Goal: Task Accomplishment & Management: Use online tool/utility

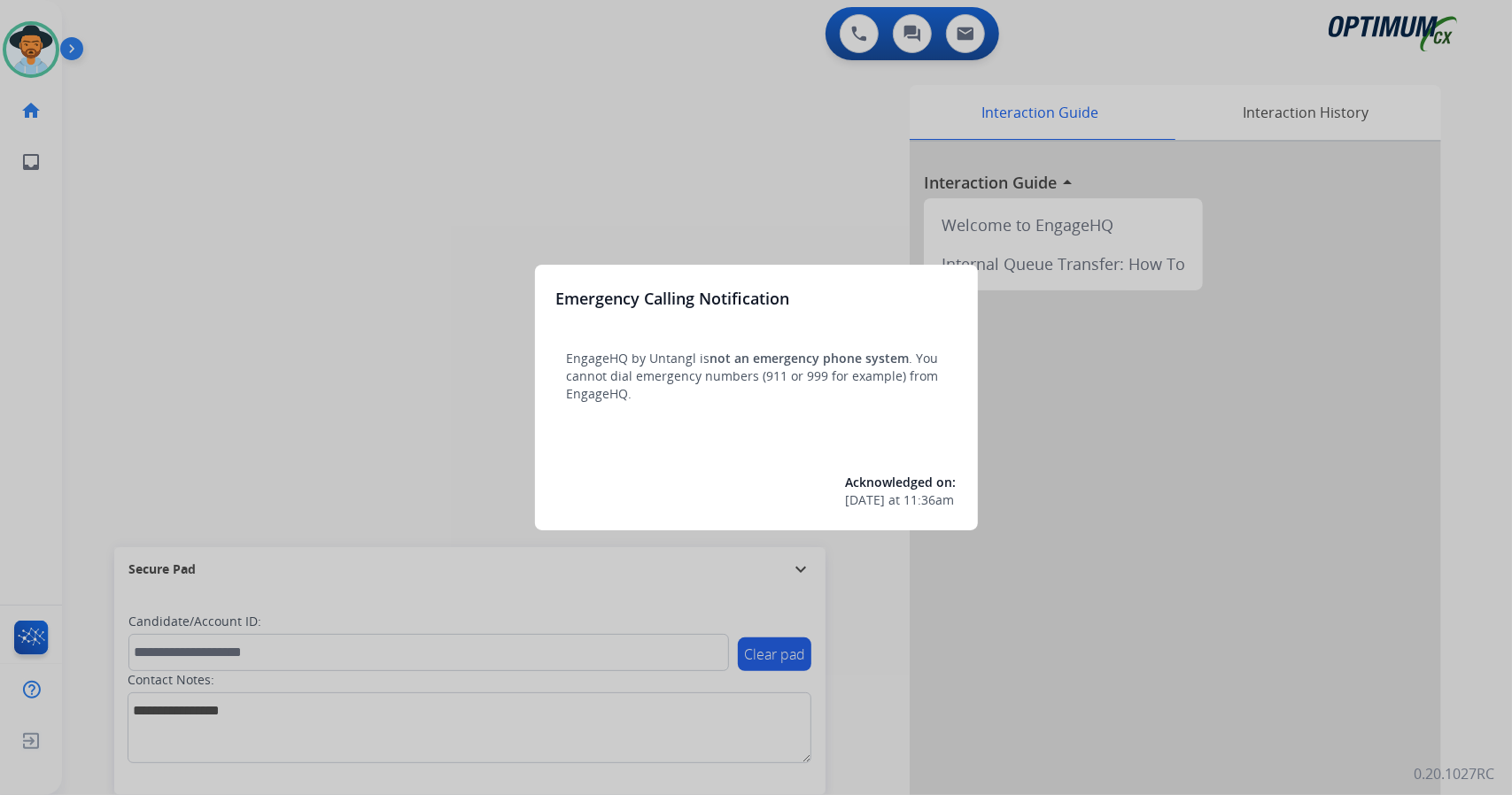
click at [245, 192] on div at bounding box center [756, 397] width 1512 height 795
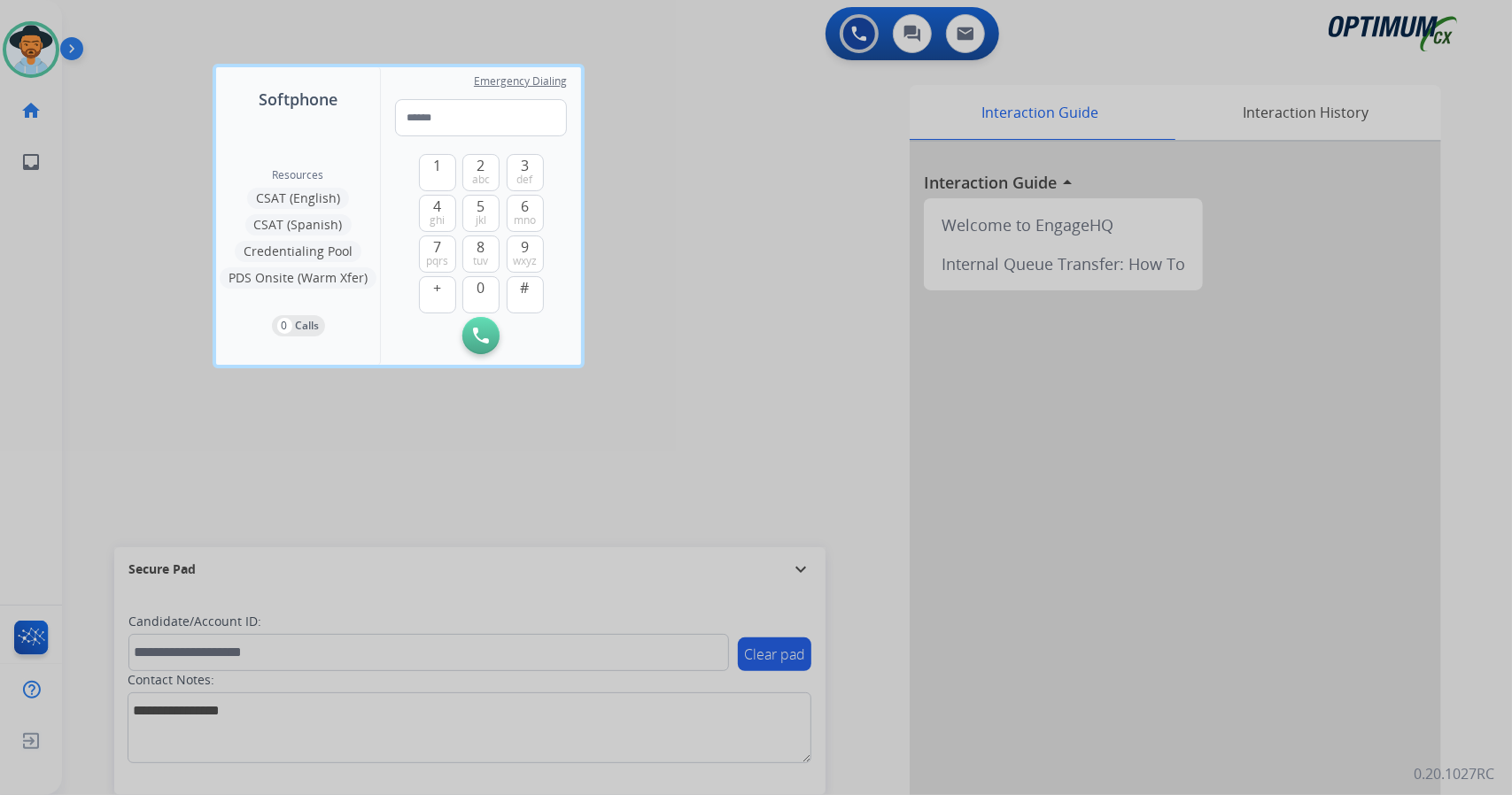
click at [133, 328] on div at bounding box center [756, 397] width 1512 height 795
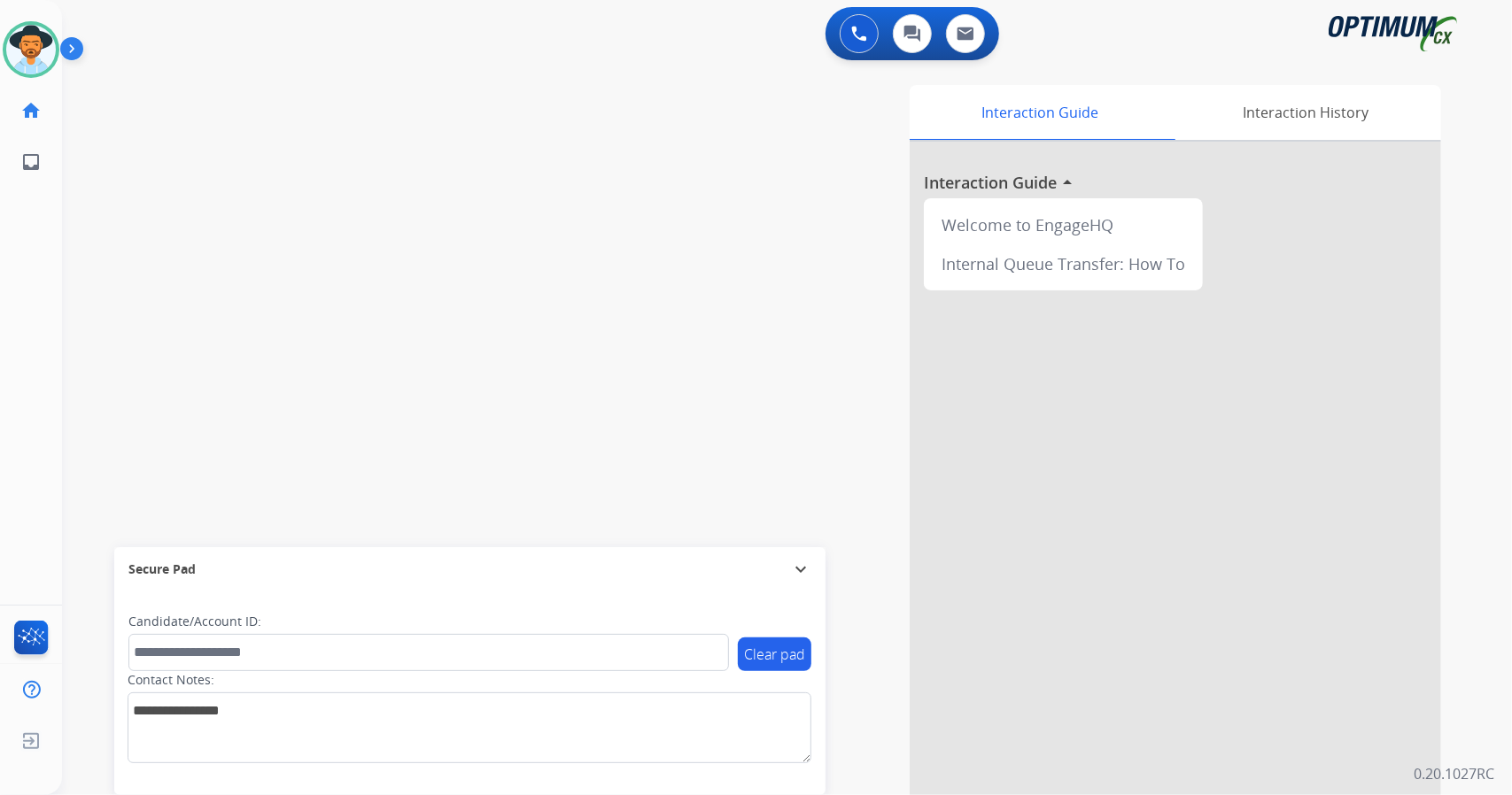
click at [361, 240] on div "swap_horiz Break voice bridge close_fullscreen Connect 3-Way Call merge_type Se…" at bounding box center [766, 433] width 1408 height 739
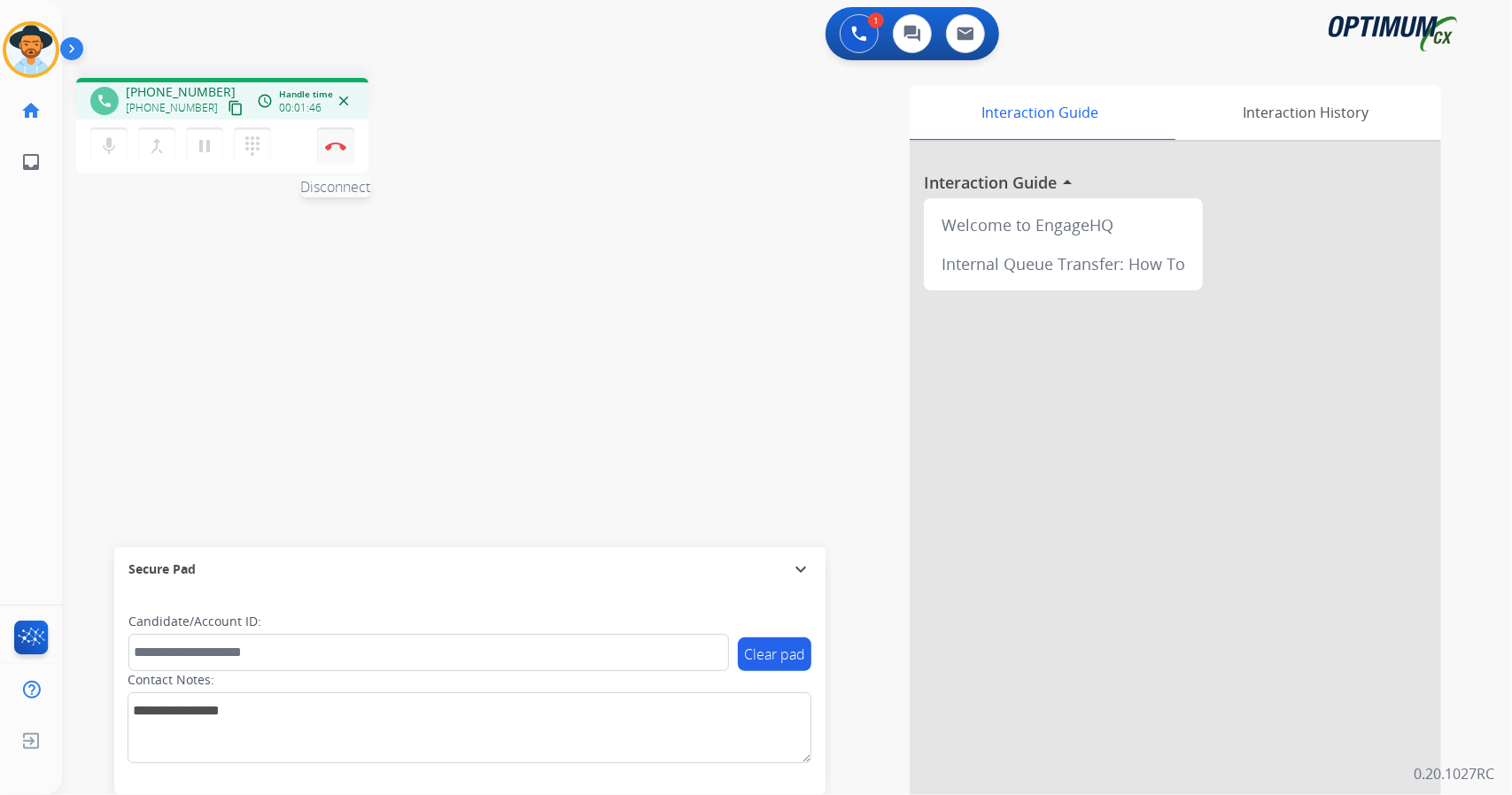
click at [328, 143] on img at bounding box center [336, 146] width 22 height 9
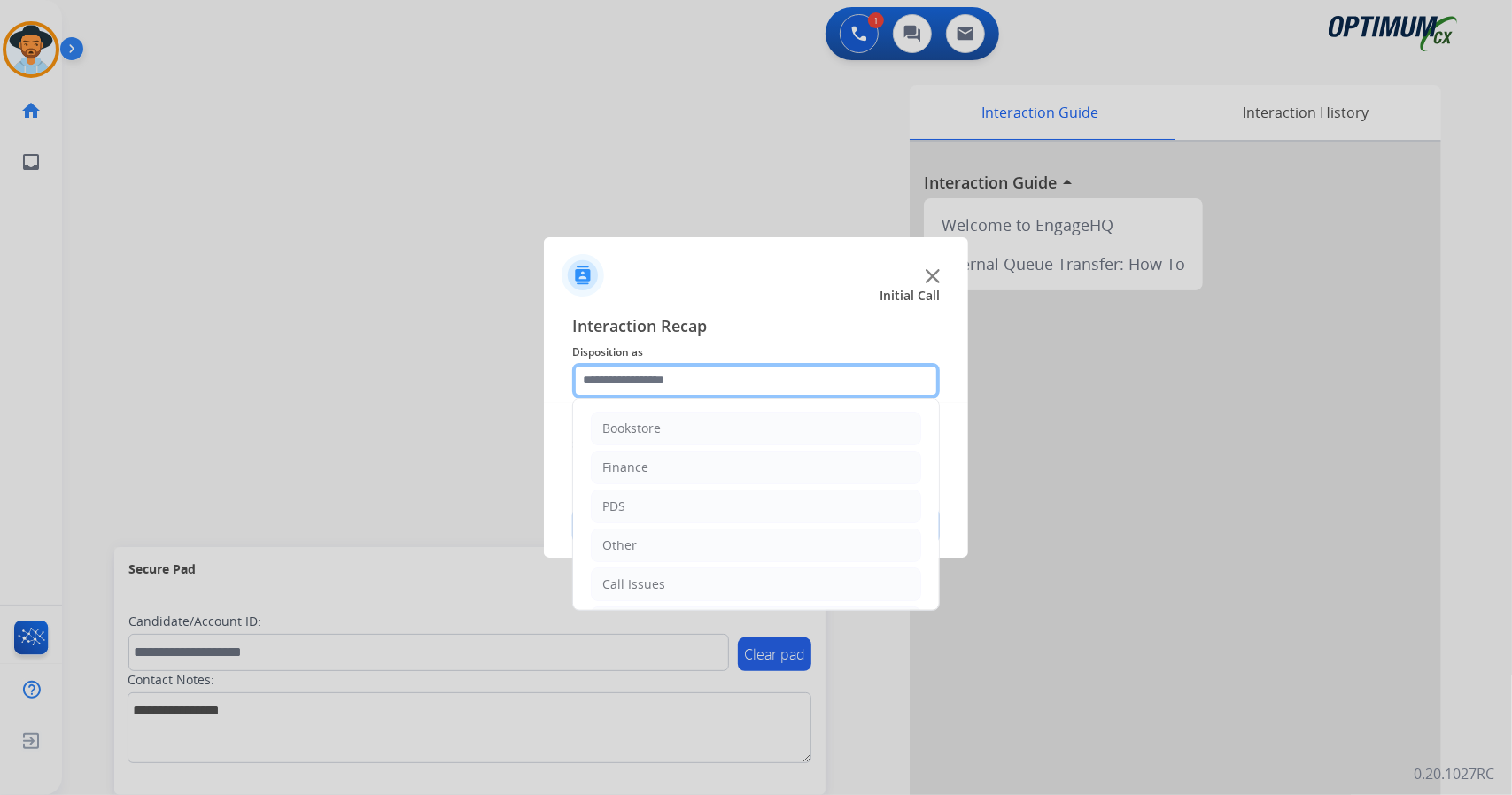
click at [742, 380] on input "text" at bounding box center [756, 380] width 367 height 35
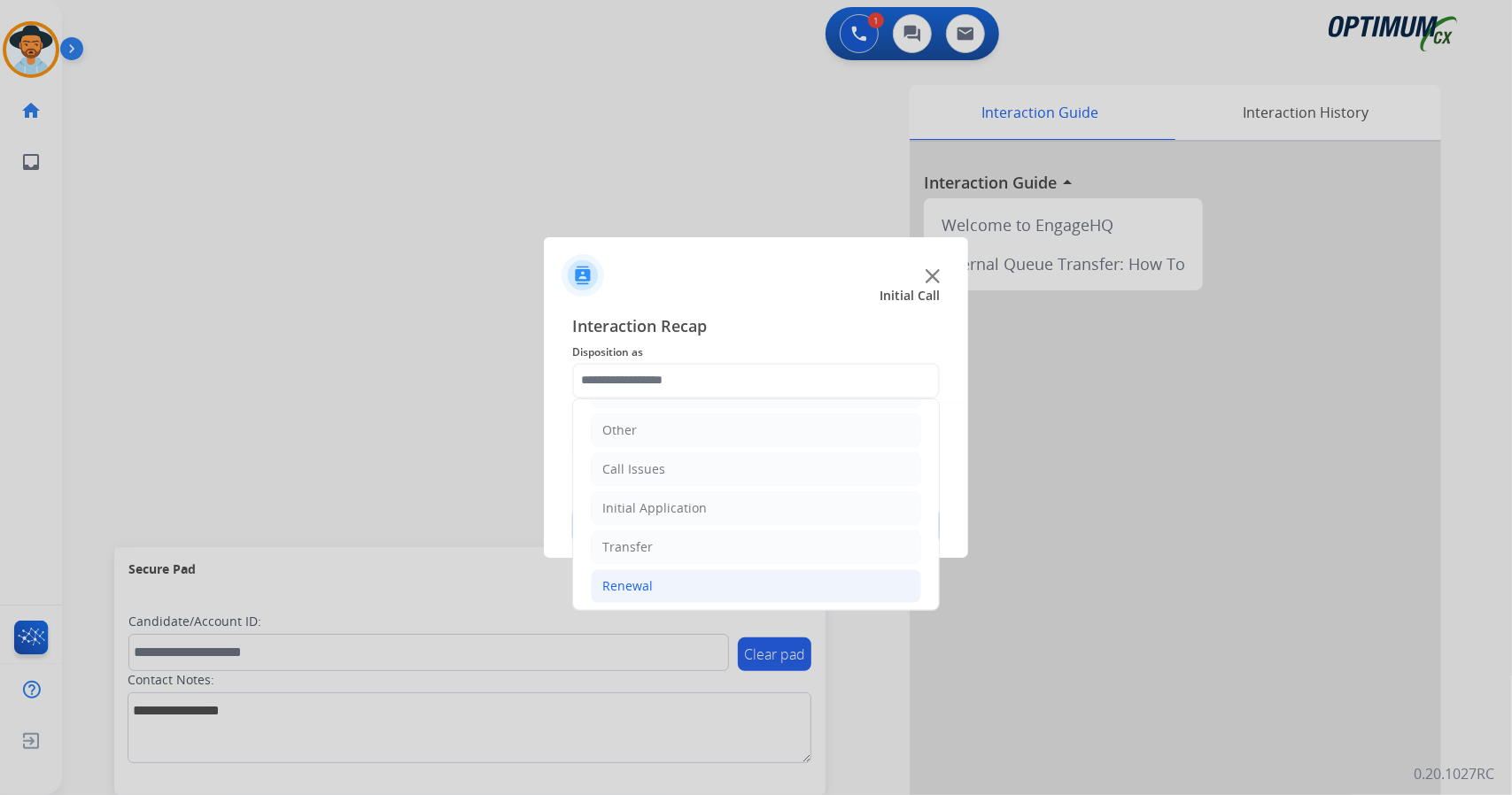
click at [701, 572] on li "Renewal" at bounding box center [756, 586] width 330 height 33
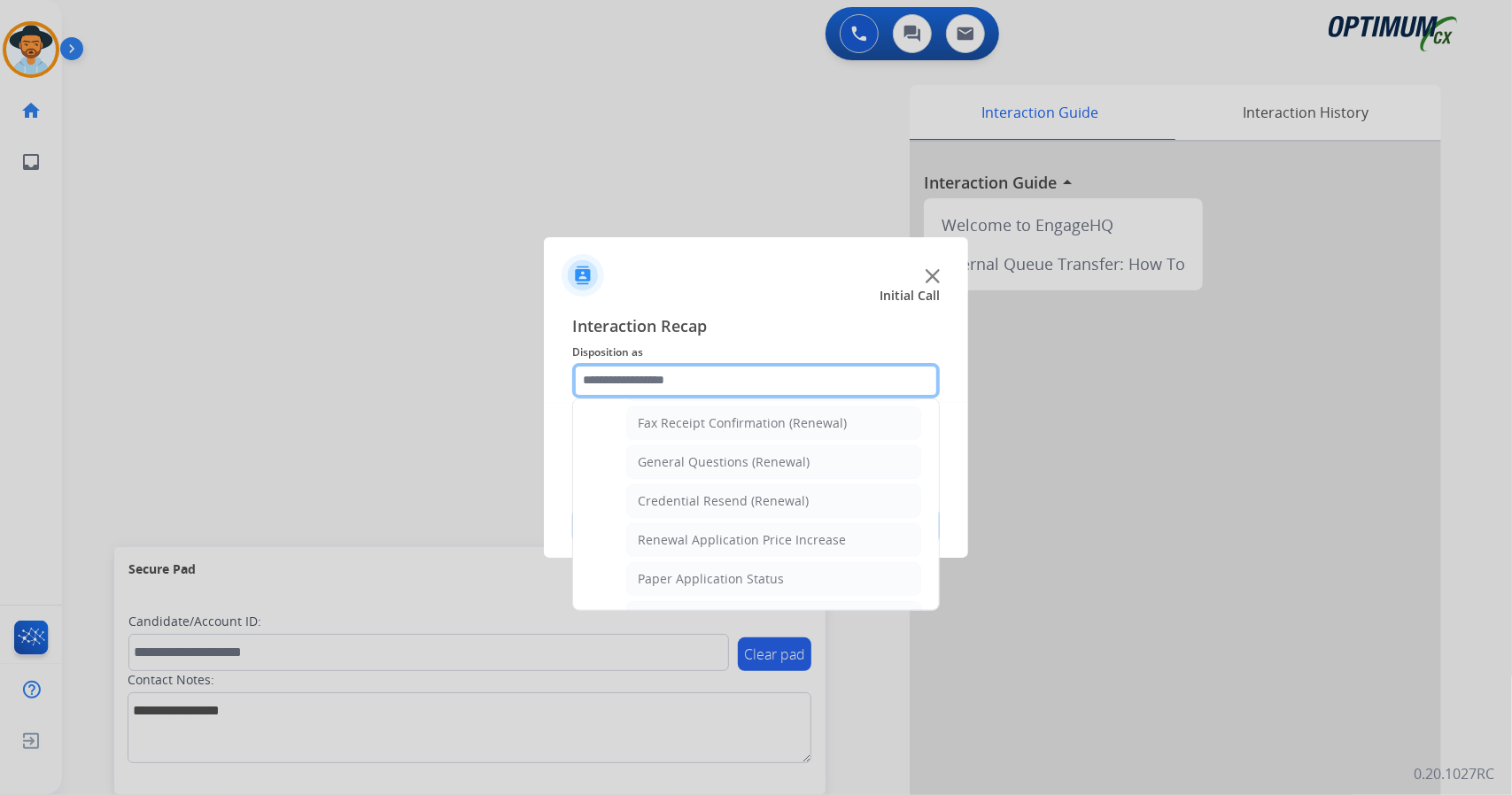
scroll to position [670, 0]
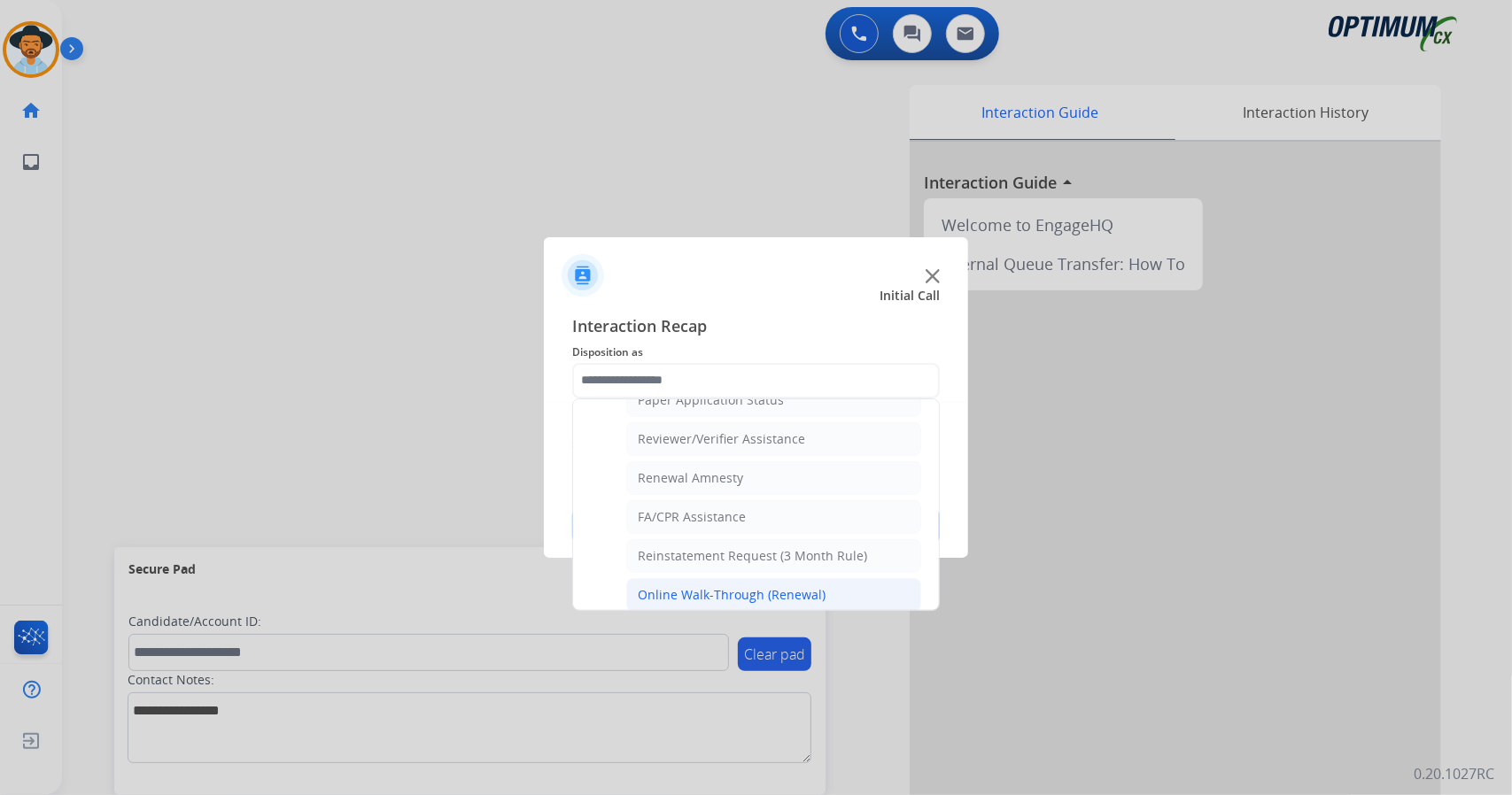
click at [701, 587] on div "Online Walk-Through (Renewal)" at bounding box center [732, 596] width 188 height 18
type input "**********"
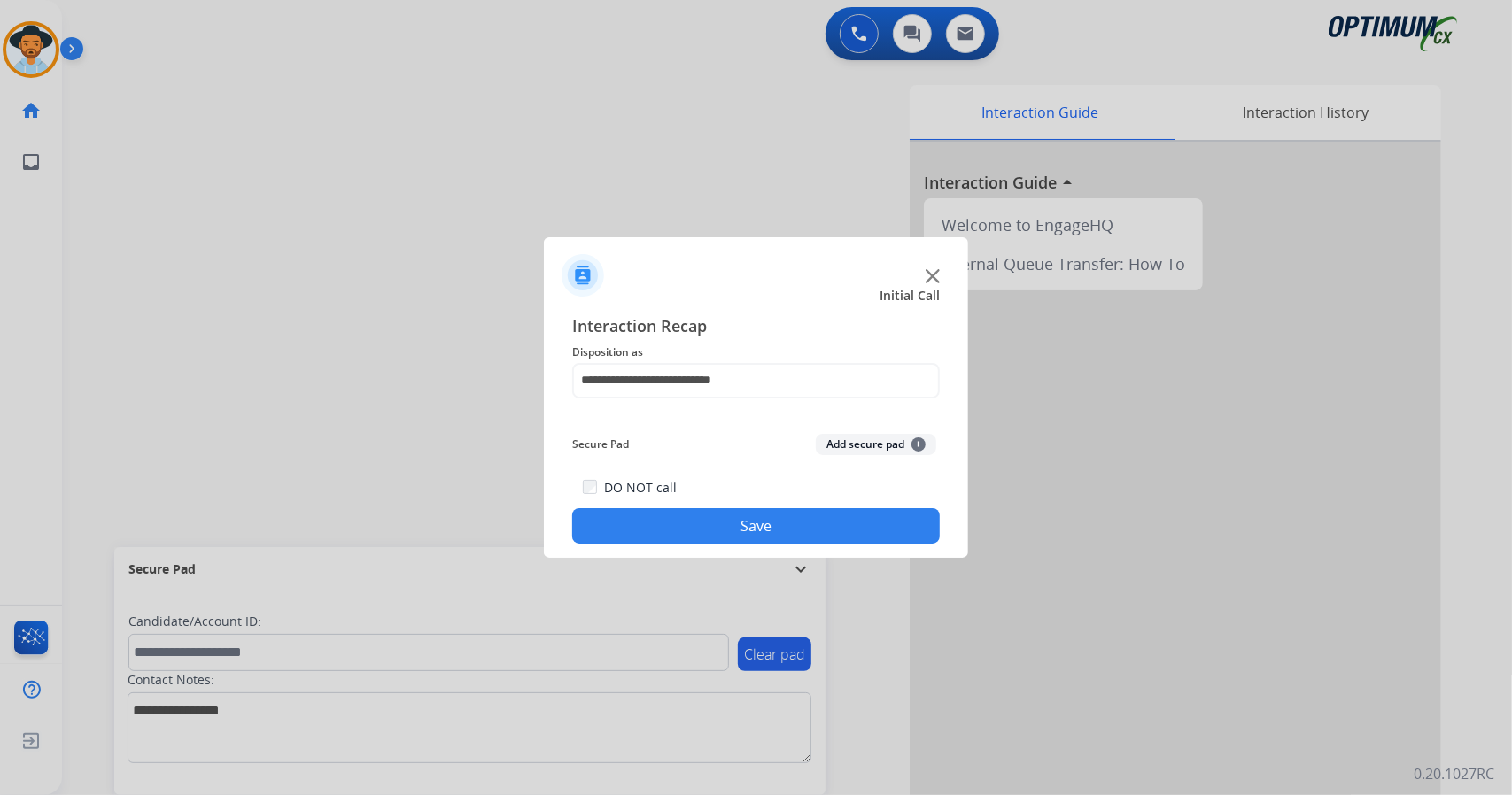
click at [691, 529] on button "Save" at bounding box center [756, 525] width 367 height 35
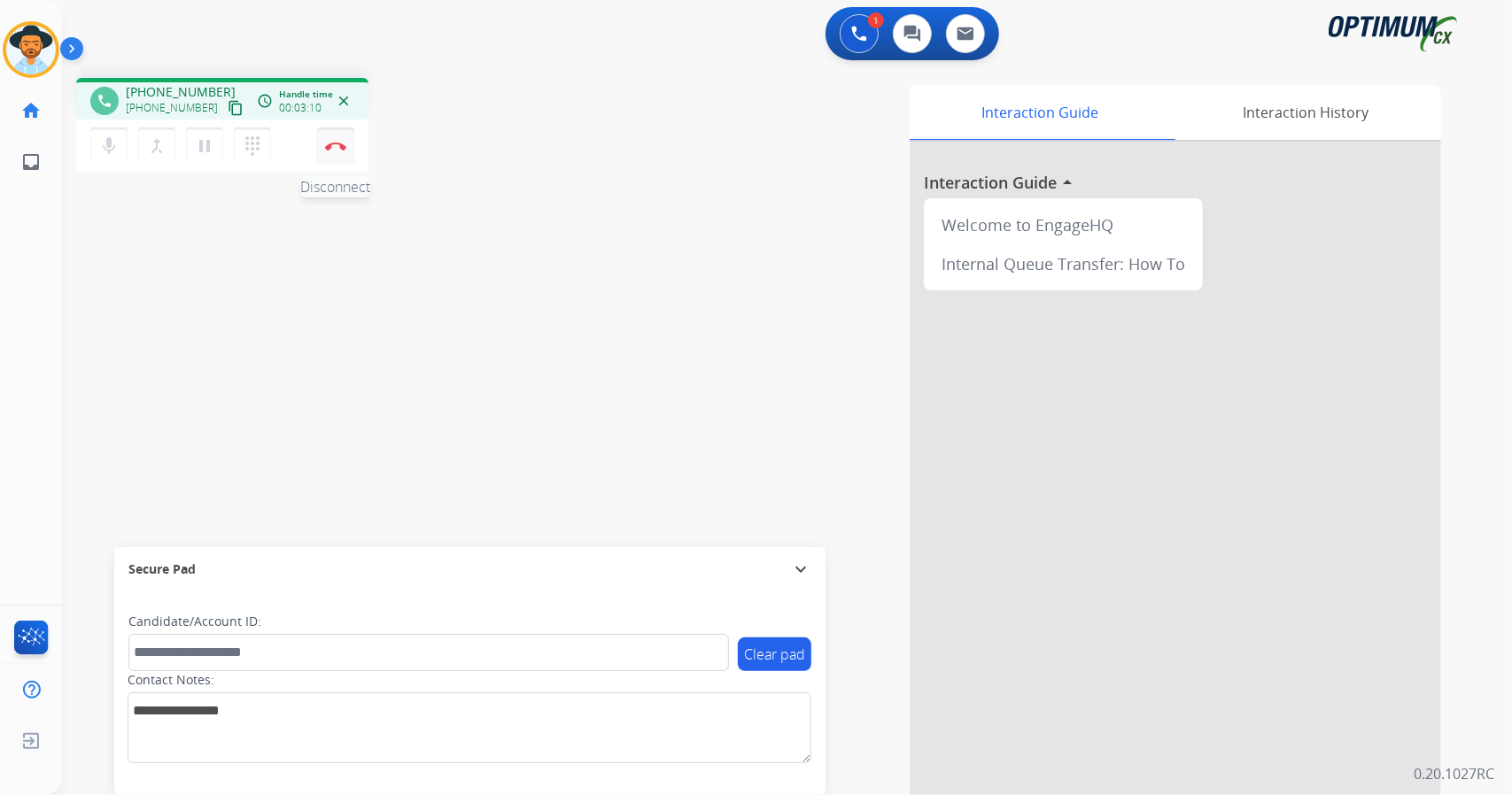
click at [334, 153] on button "Disconnect" at bounding box center [335, 145] width 37 height 37
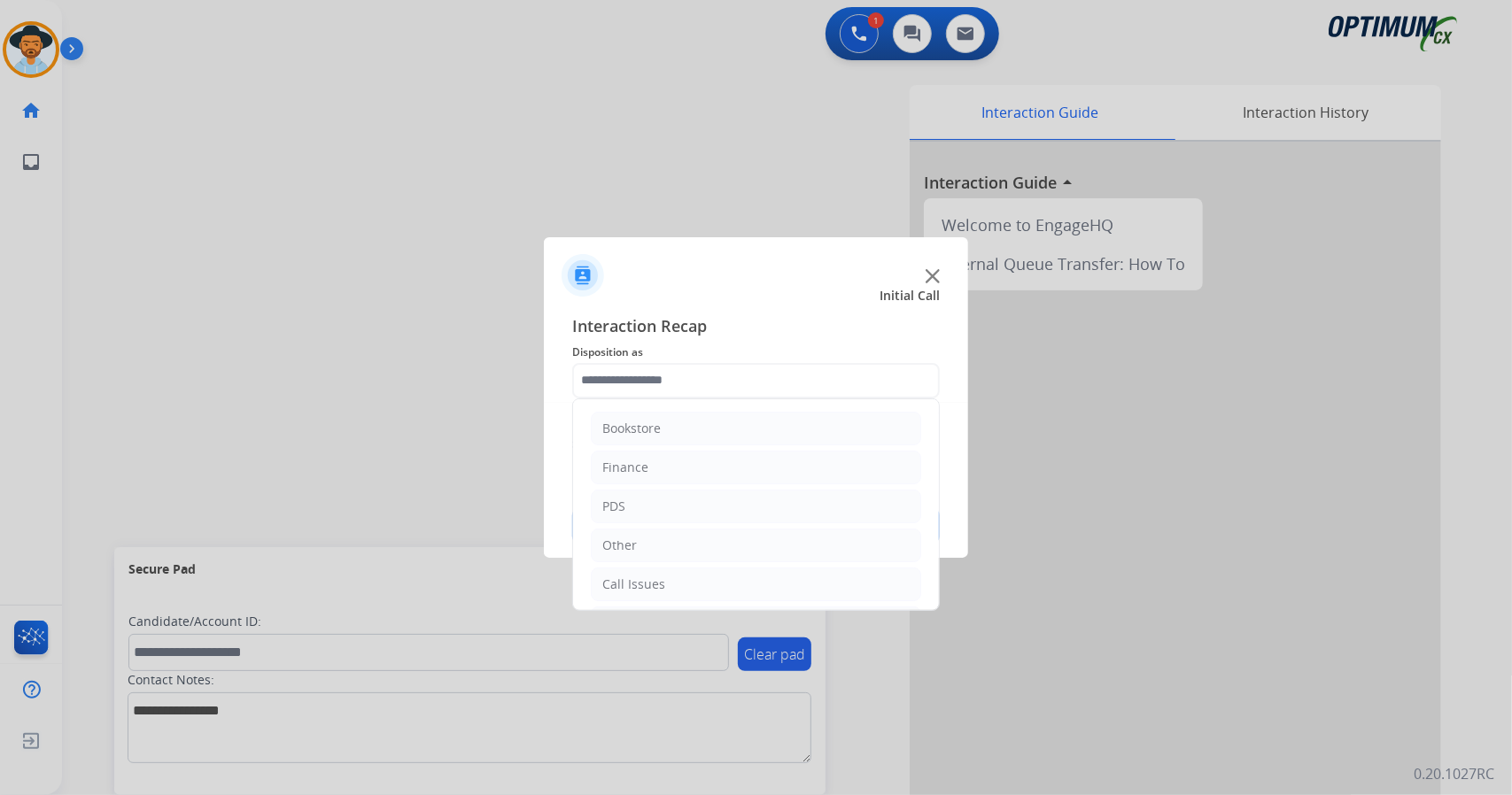
click at [712, 385] on input "text" at bounding box center [756, 380] width 367 height 35
click at [702, 494] on li "Initial Application" at bounding box center [756, 508] width 330 height 33
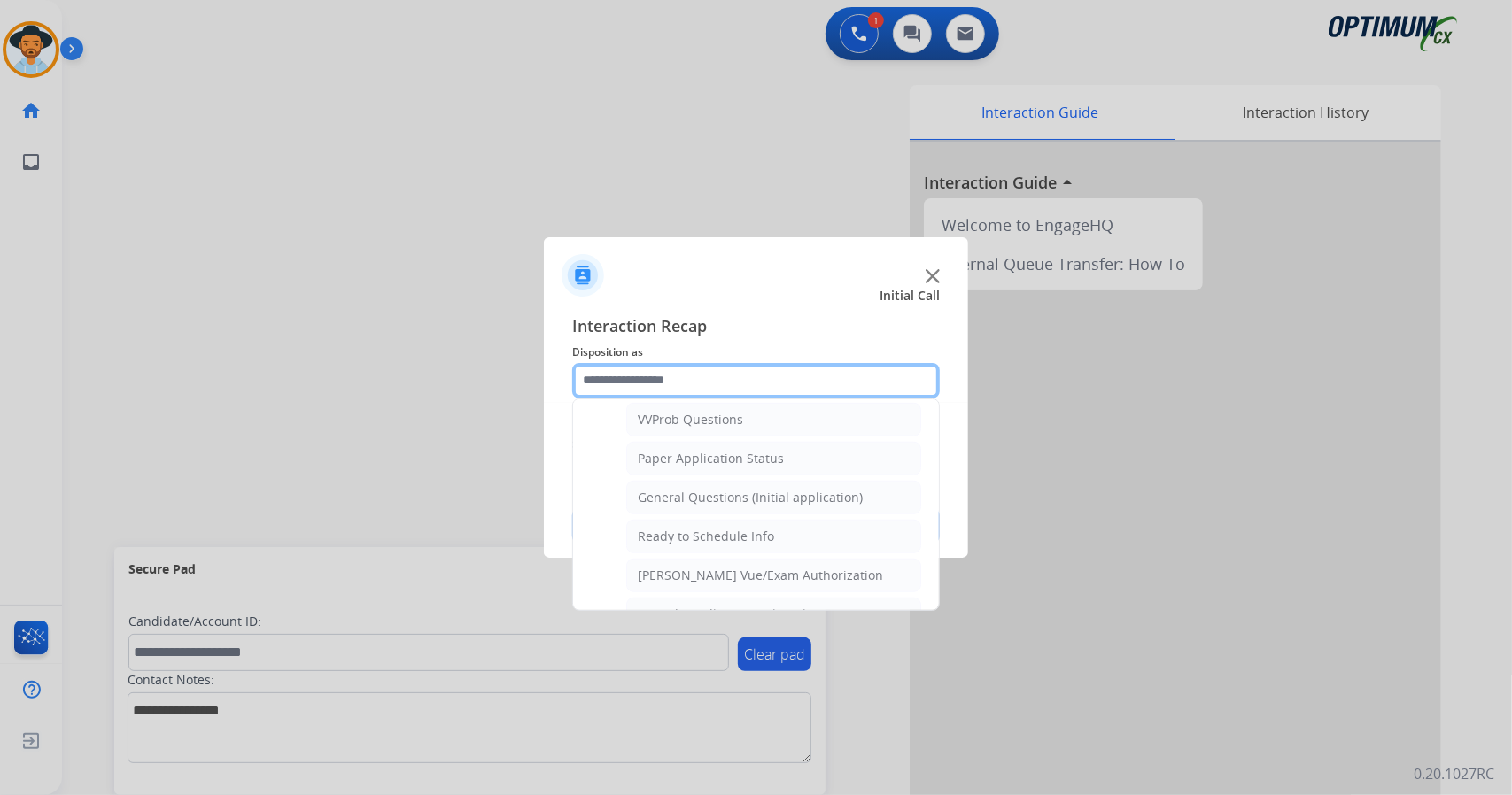
scroll to position [963, 0]
click at [702, 494] on li "General Questions (Initial application)" at bounding box center [774, 496] width 295 height 33
type input "**********"
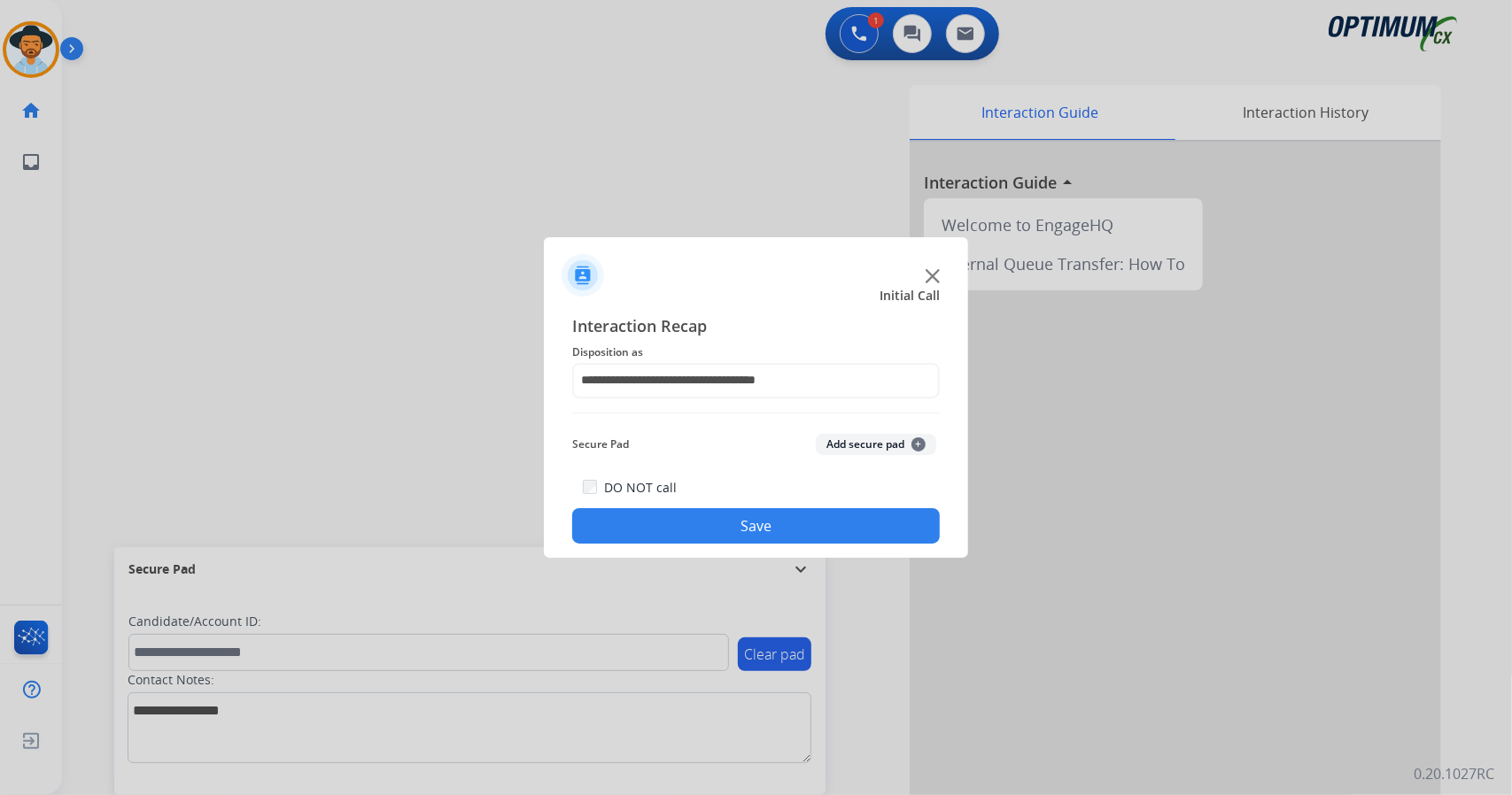
click at [718, 523] on button "Save" at bounding box center [756, 525] width 367 height 35
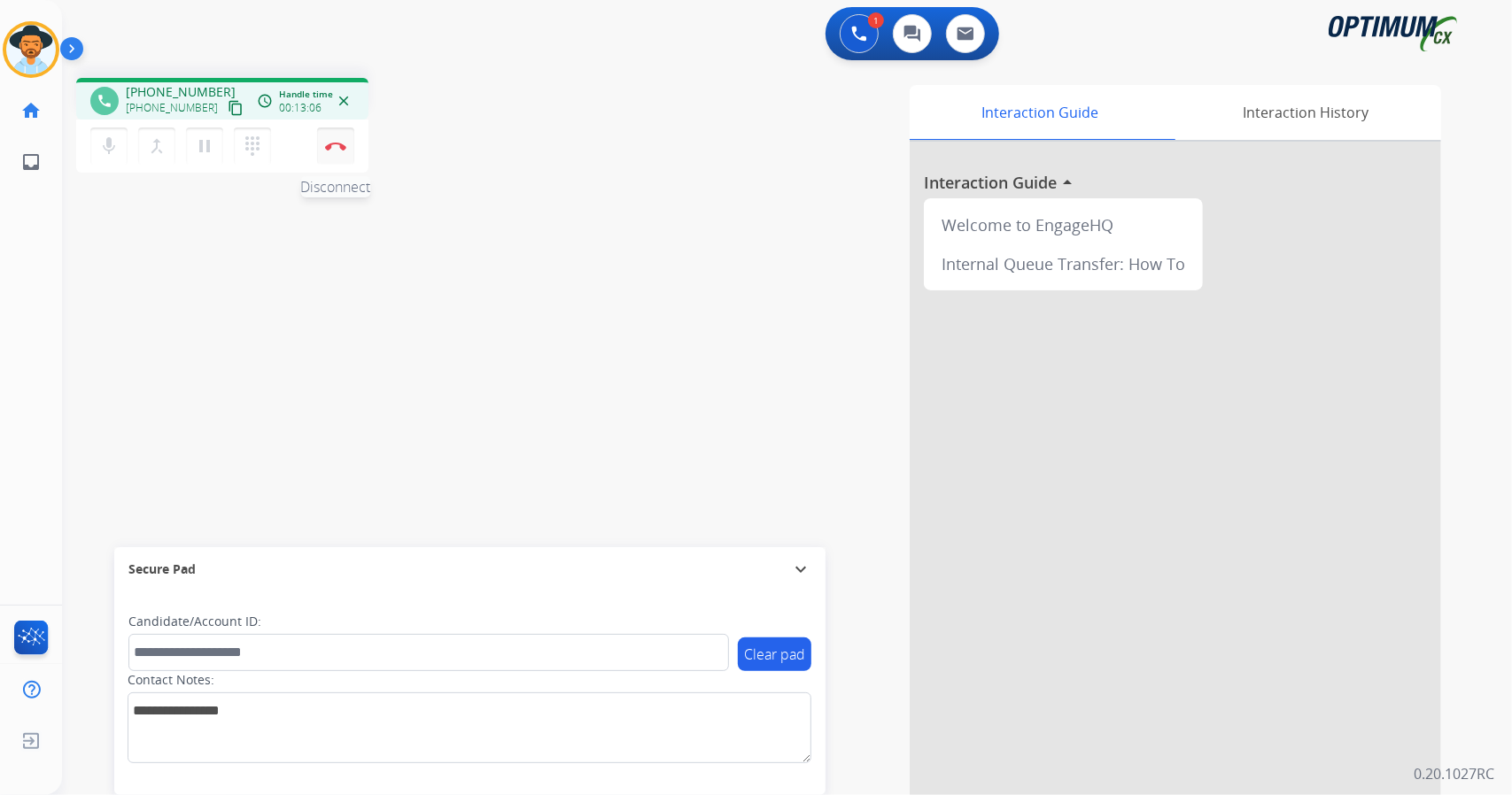
click at [335, 144] on img at bounding box center [336, 146] width 22 height 9
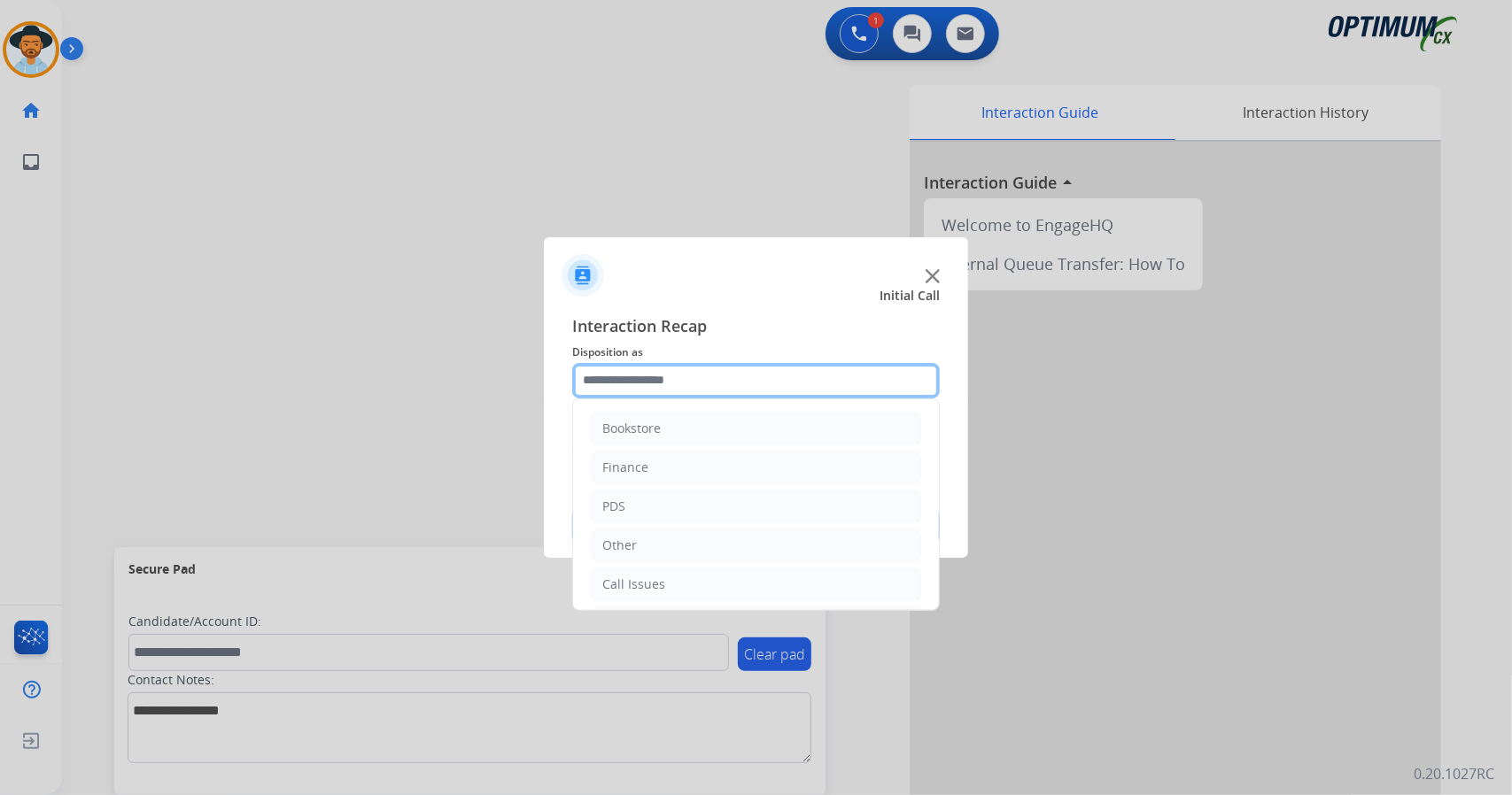
click at [776, 392] on input "text" at bounding box center [756, 380] width 367 height 35
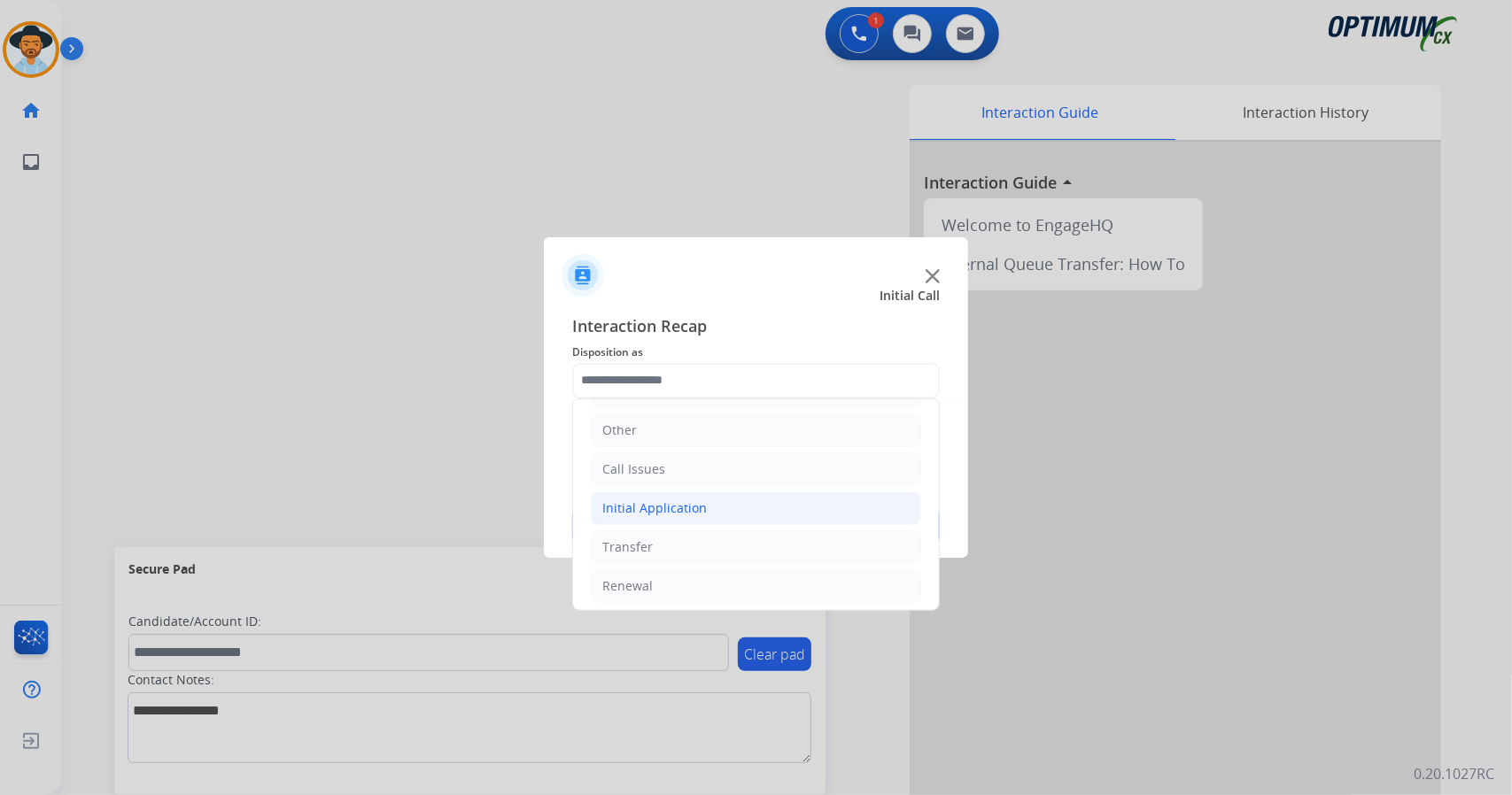
click at [718, 504] on li "Initial Application" at bounding box center [756, 508] width 330 height 33
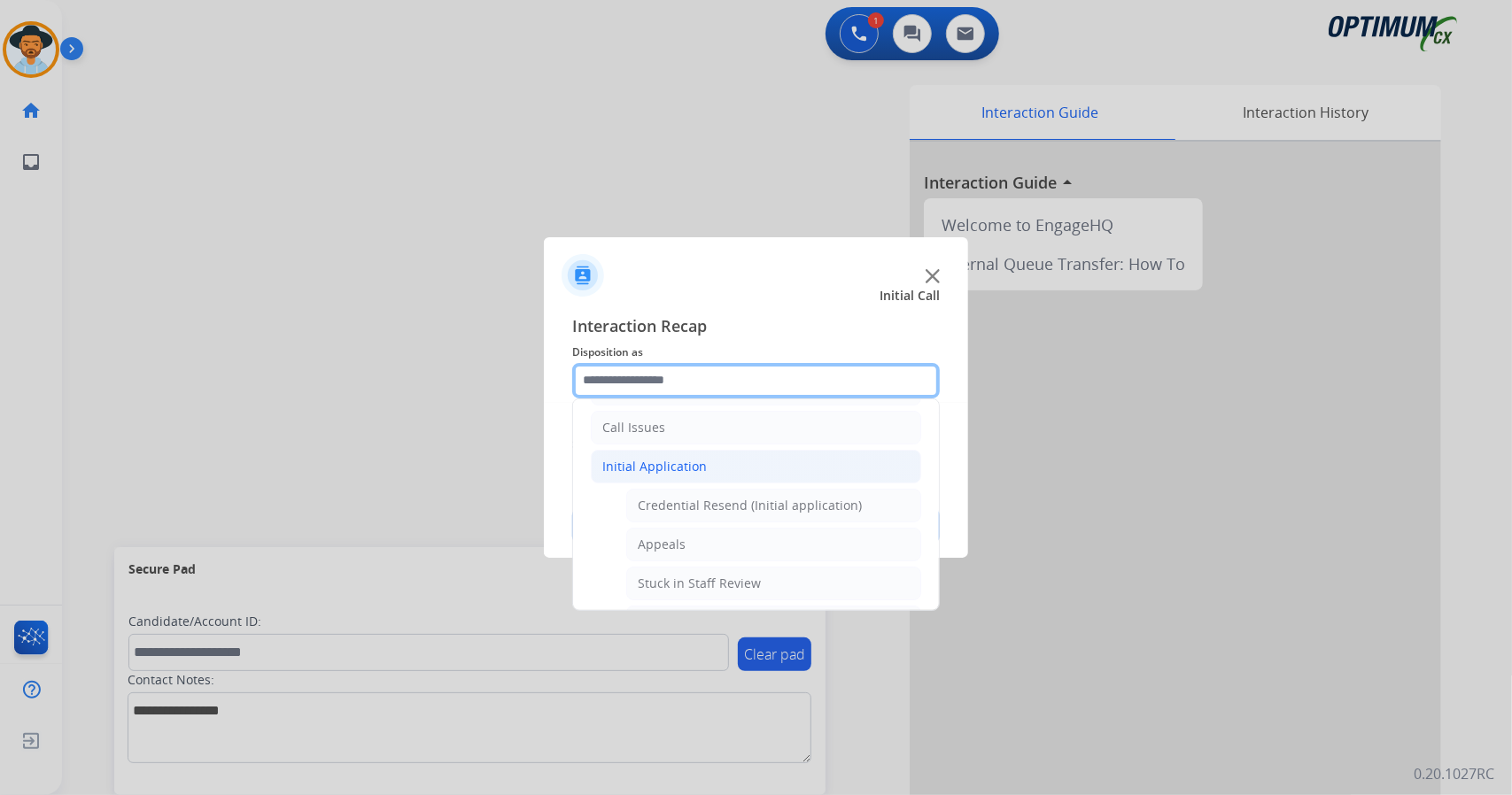
scroll to position [158, 0]
click at [718, 504] on div "Credential Resend (Initial application)" at bounding box center [750, 505] width 224 height 18
type input "**********"
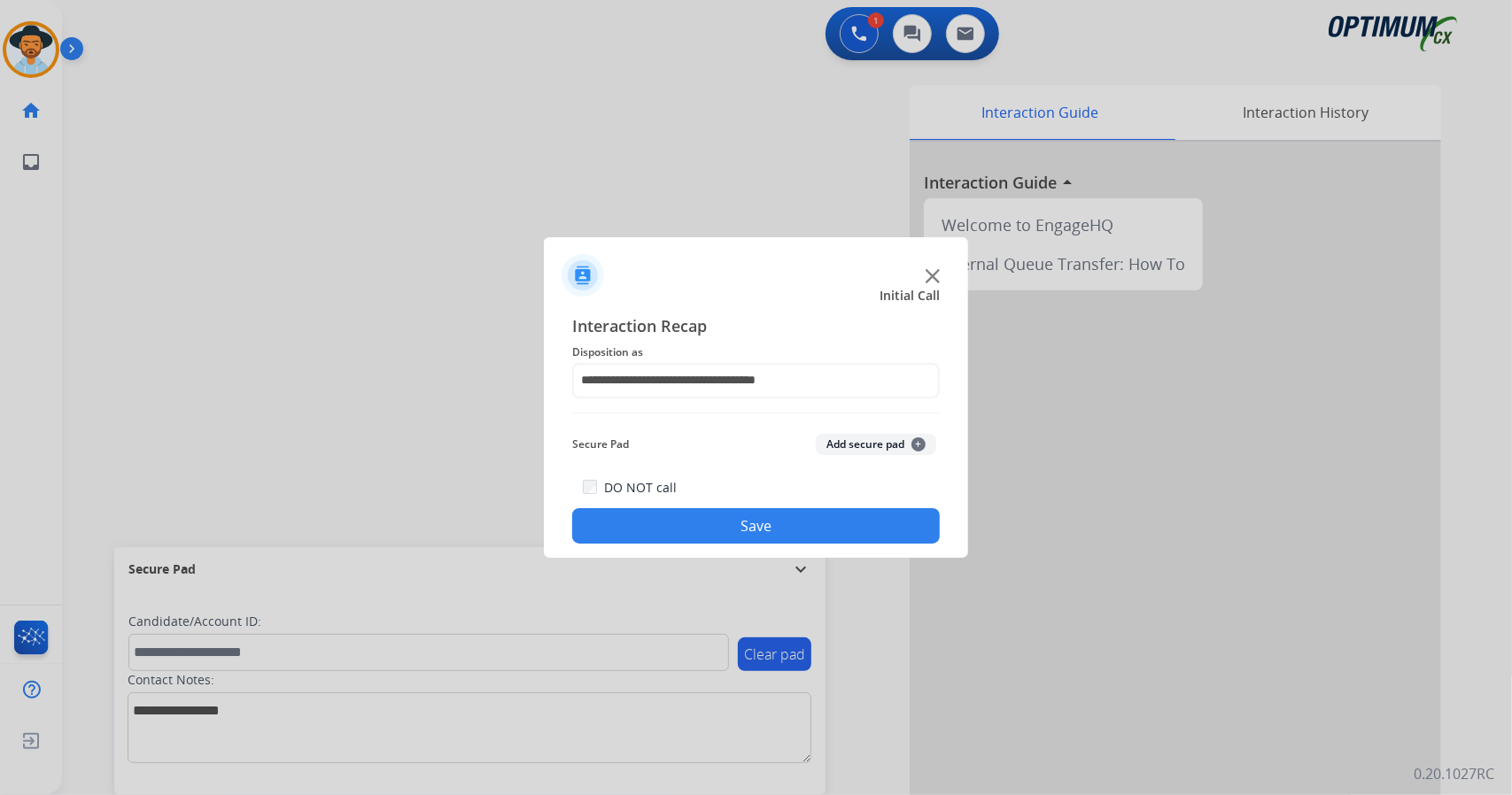
click at [728, 522] on button "Save" at bounding box center [756, 525] width 367 height 35
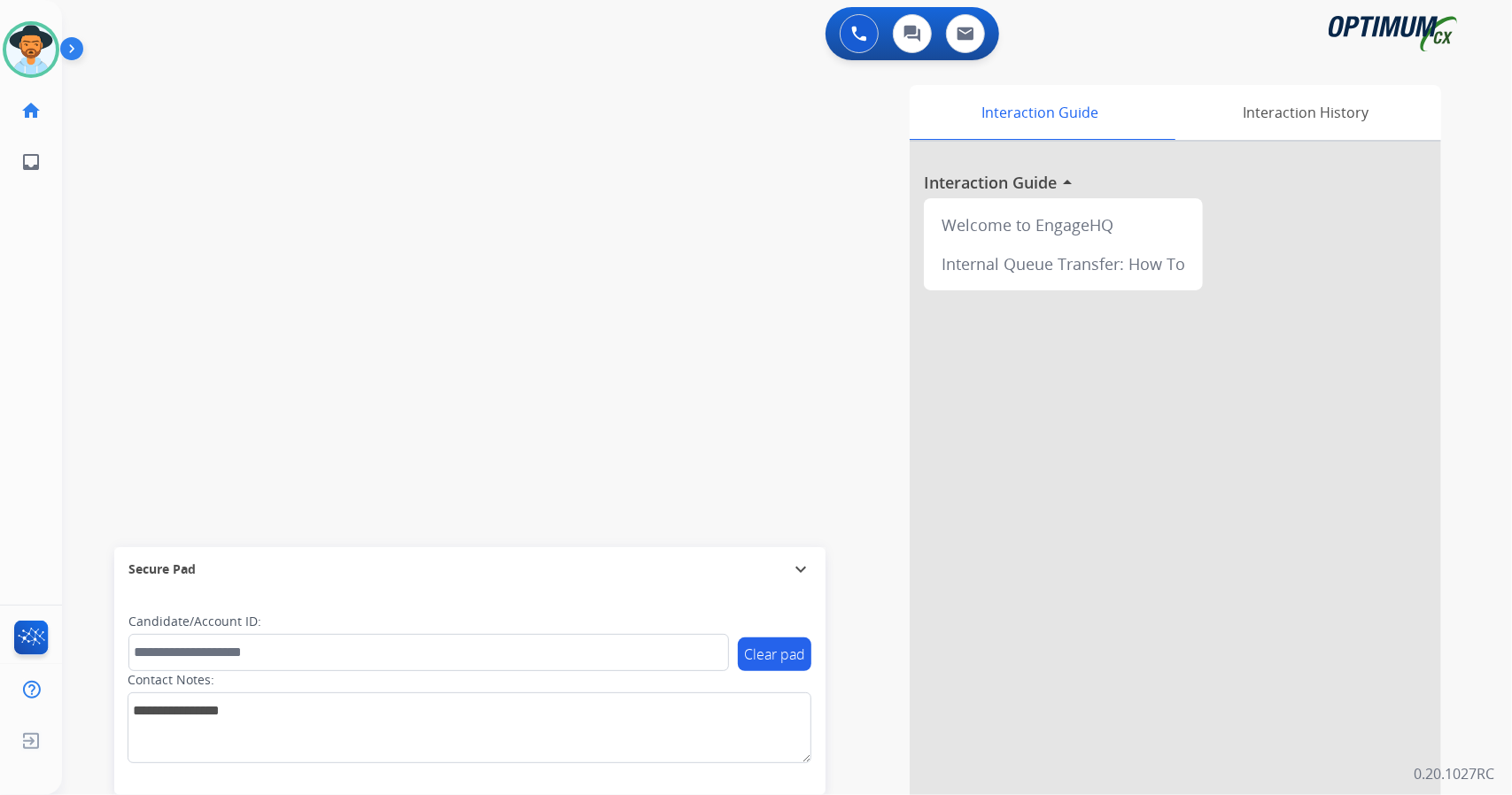
click at [275, 128] on div "swap_horiz Break voice bridge close_fullscreen Connect 3-Way Call merge_type Se…" at bounding box center [766, 433] width 1408 height 739
click at [122, 187] on div "swap_horiz Break voice bridge close_fullscreen Connect 3-Way Call merge_type Se…" at bounding box center [766, 433] width 1408 height 739
click at [121, 385] on div "swap_horiz Break voice bridge close_fullscreen Connect 3-Way Call merge_type Se…" at bounding box center [766, 433] width 1408 height 739
click at [44, 240] on div "[PERSON_NAME] Available Edit Avatar Agent: [PERSON_NAME] Profile: OCX Training …" at bounding box center [31, 397] width 62 height 795
click at [13, 52] on img at bounding box center [31, 49] width 50 height 50
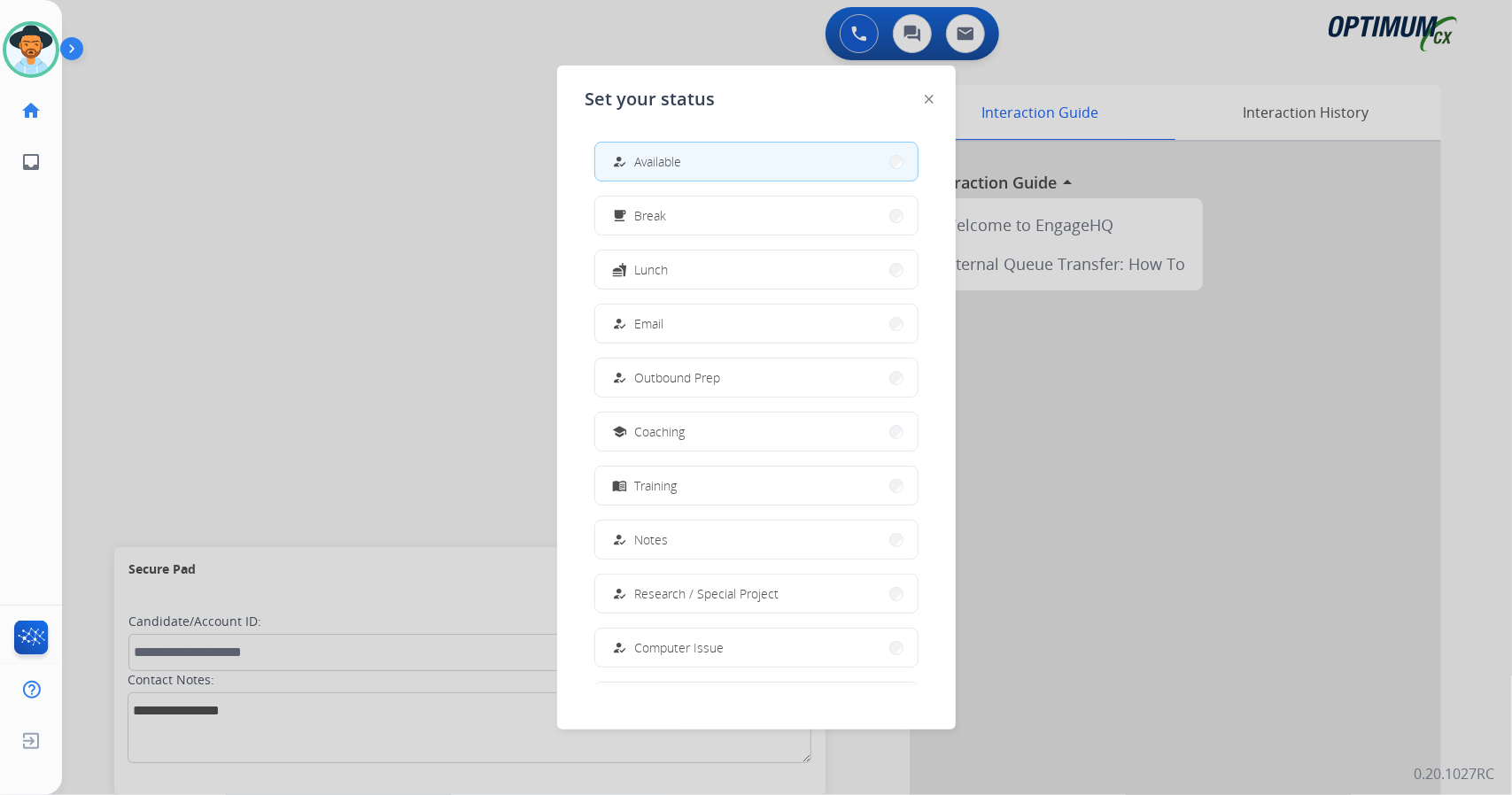
click at [378, 200] on div at bounding box center [756, 397] width 1512 height 795
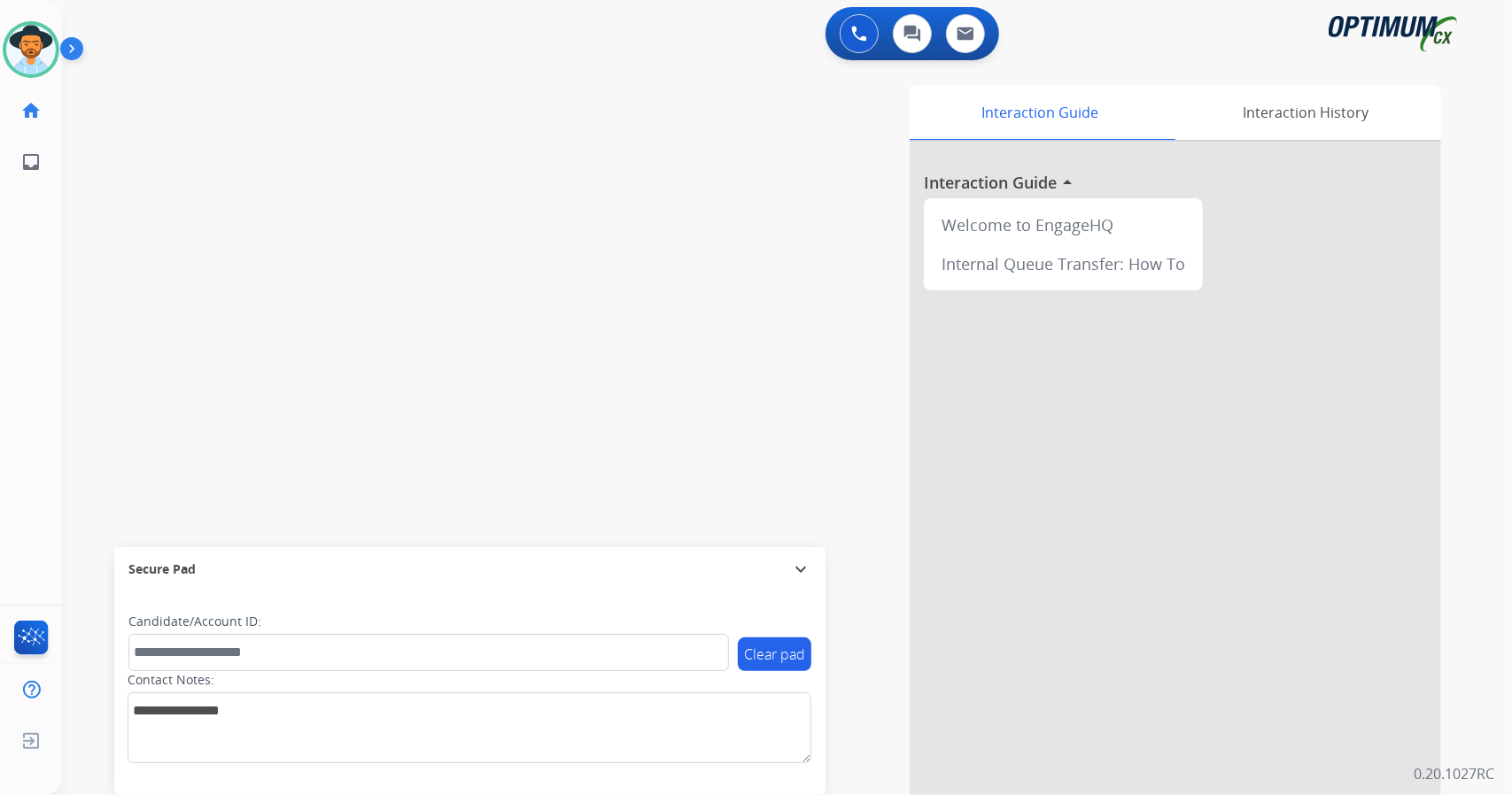
click at [97, 238] on div "swap_horiz Break voice bridge close_fullscreen Connect 3-Way Call merge_type Se…" at bounding box center [766, 433] width 1408 height 739
click at [22, 69] on img at bounding box center [31, 49] width 50 height 50
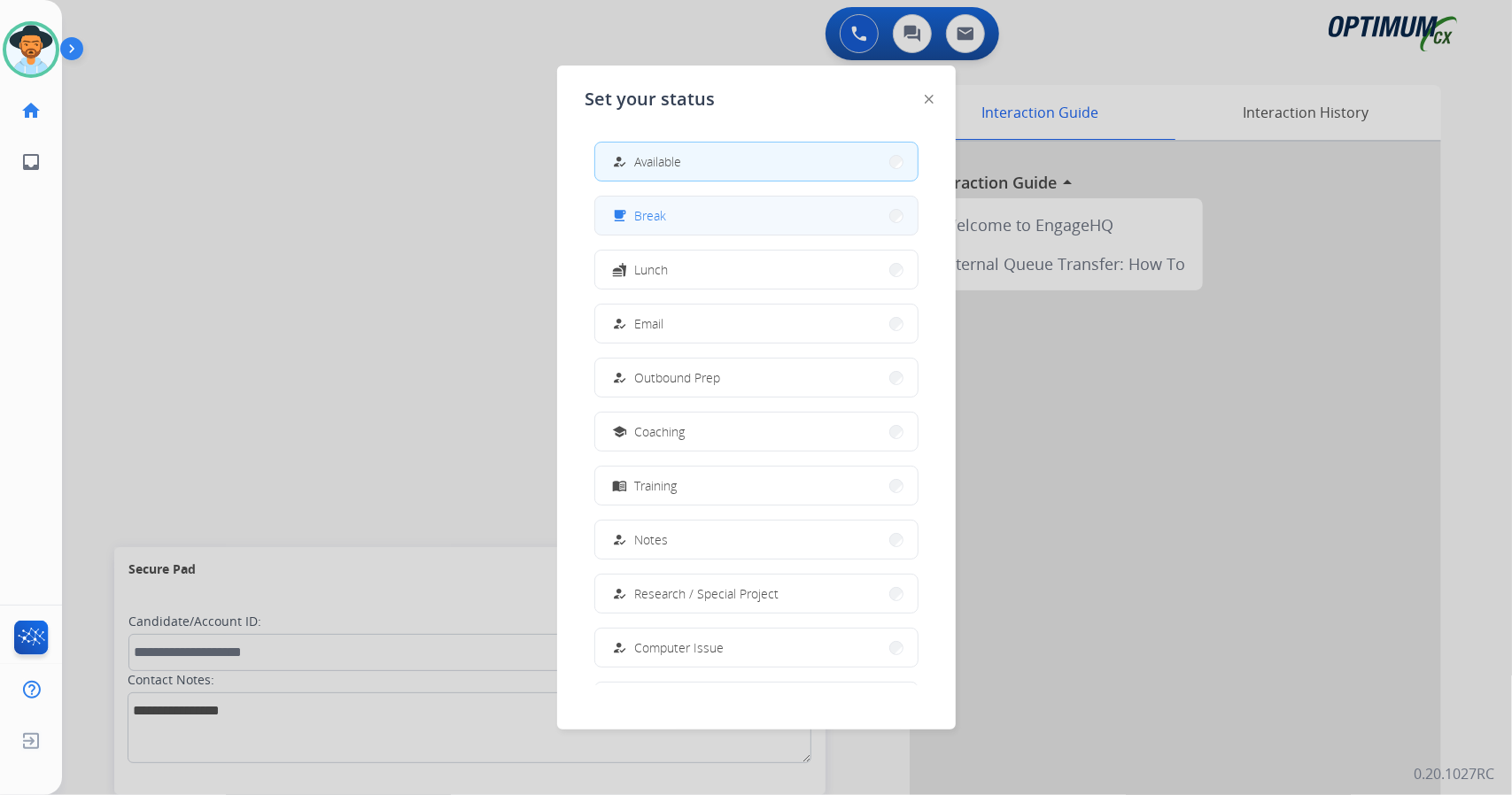
click at [693, 229] on button "free_breakfast Break" at bounding box center [756, 216] width 322 height 38
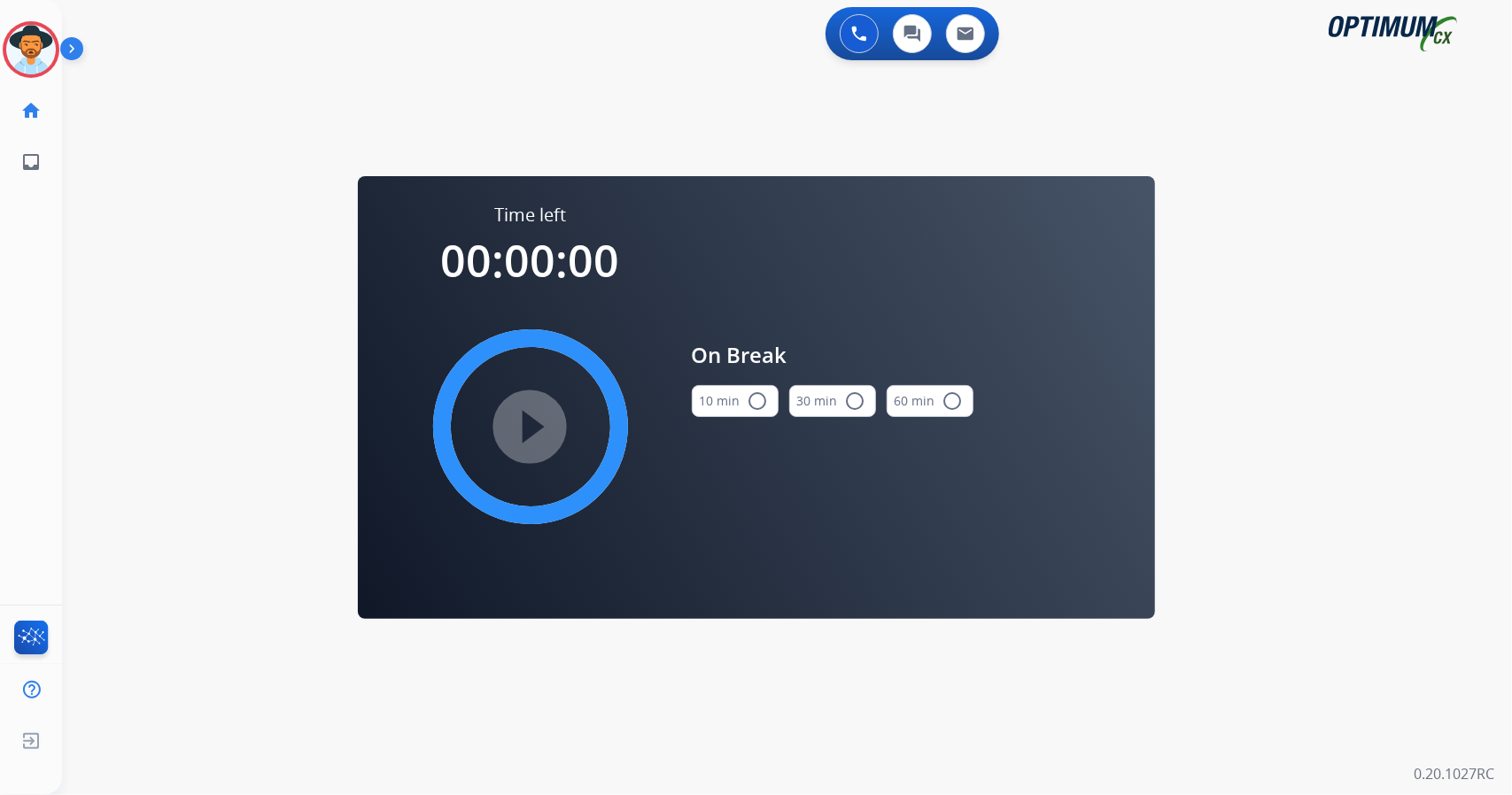
click at [1405, 396] on div "0 Voice Interactions 0 Chat Interactions 0 Email Interactions swap_horiz Break …" at bounding box center [787, 397] width 1451 height 795
click at [718, 393] on button "10 min radio_button_unchecked" at bounding box center [736, 401] width 87 height 32
click at [523, 416] on mat-icon "play_circle_filled" at bounding box center [531, 427] width 22 height 22
click at [32, 24] on circle at bounding box center [31, 50] width 52 height 52
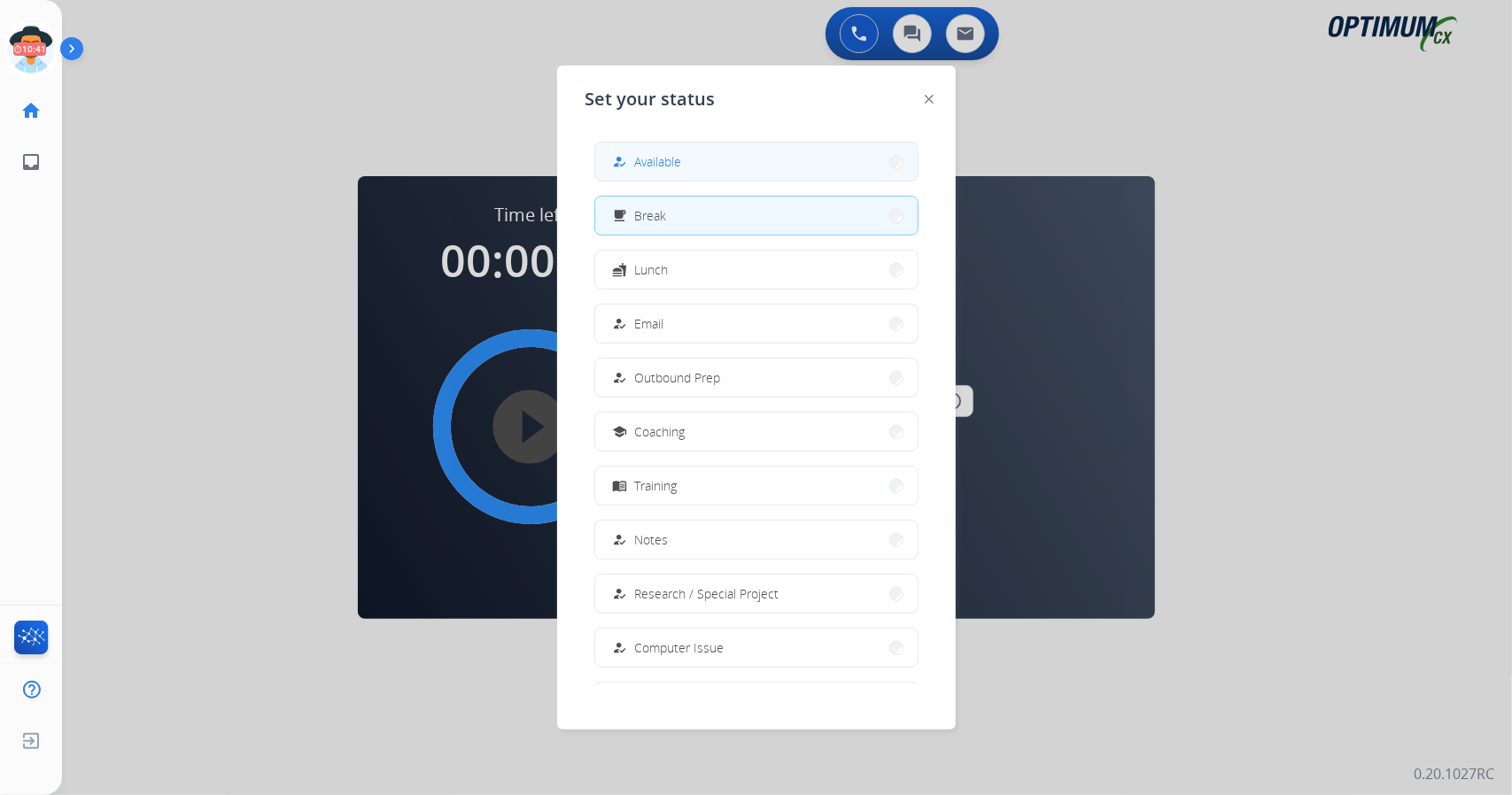
click at [761, 158] on button "how_to_reg Available" at bounding box center [756, 162] width 322 height 38
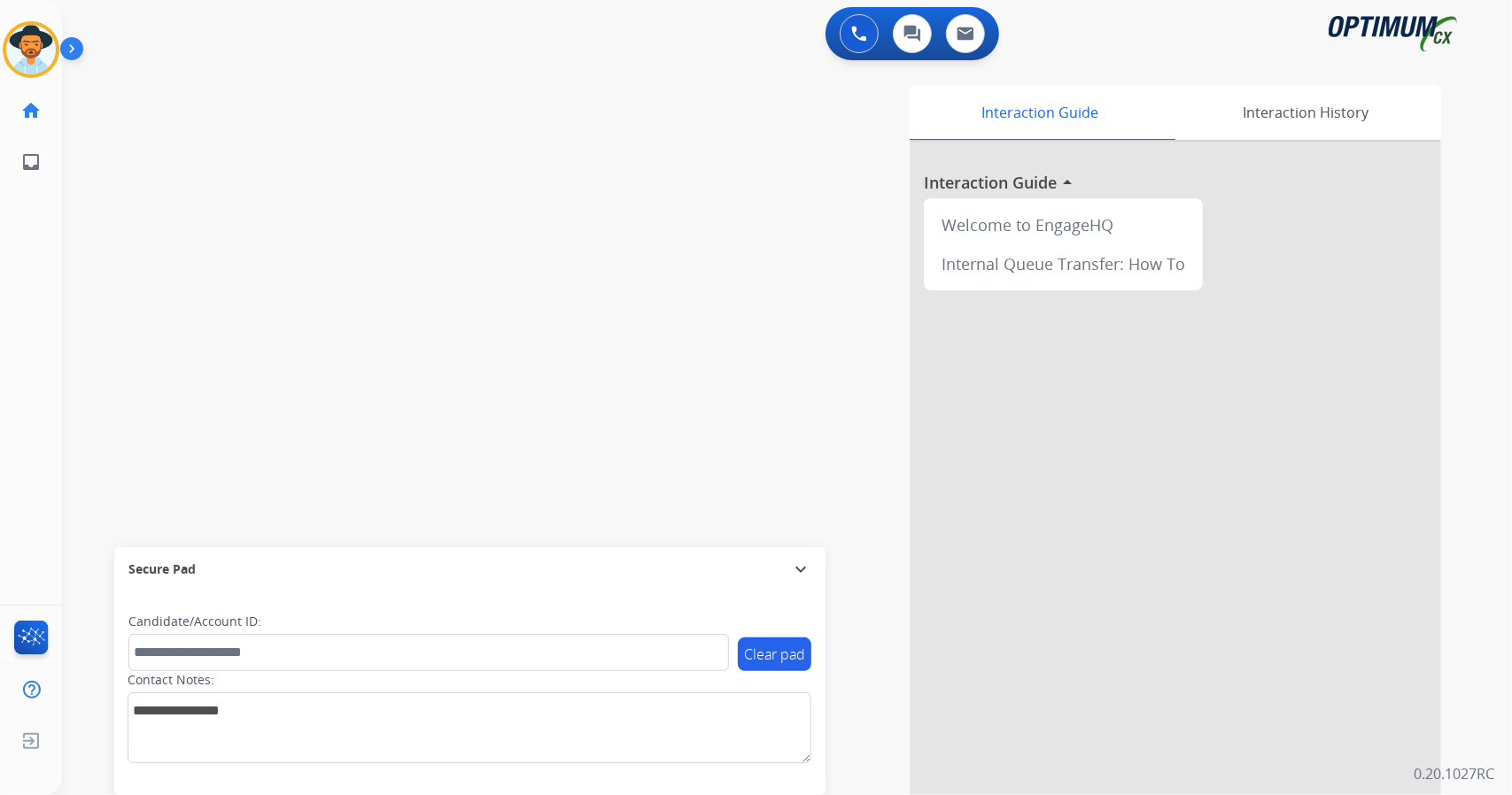
click at [761, 158] on div "Interaction Guide Interaction History Interaction Guide arrow_drop_up Welcome t…" at bounding box center [1003, 443] width 877 height 717
click at [18, 42] on img at bounding box center [31, 49] width 50 height 50
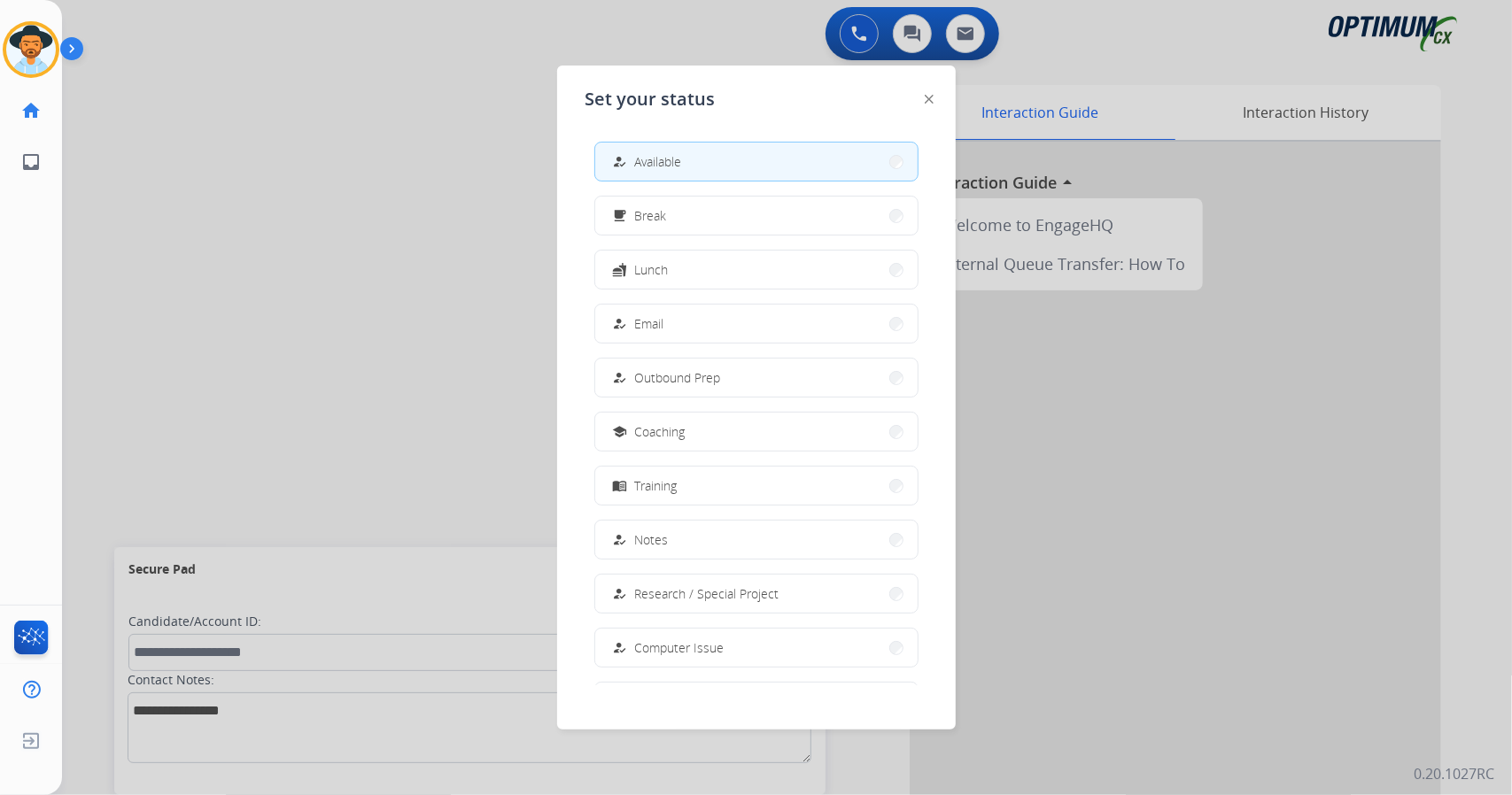
click at [380, 168] on div at bounding box center [756, 397] width 1512 height 795
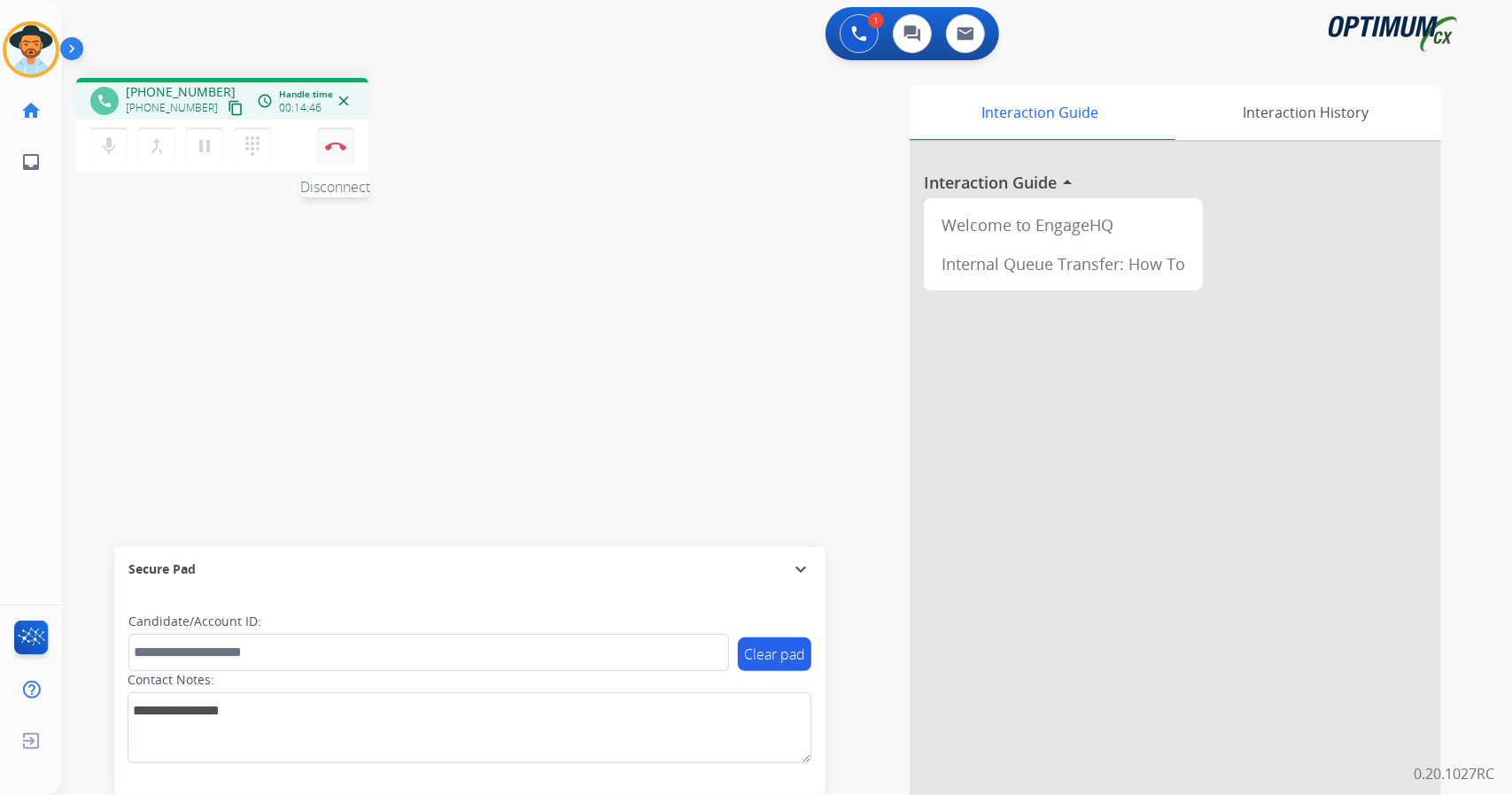
click at [339, 151] on button "Disconnect" at bounding box center [335, 145] width 37 height 37
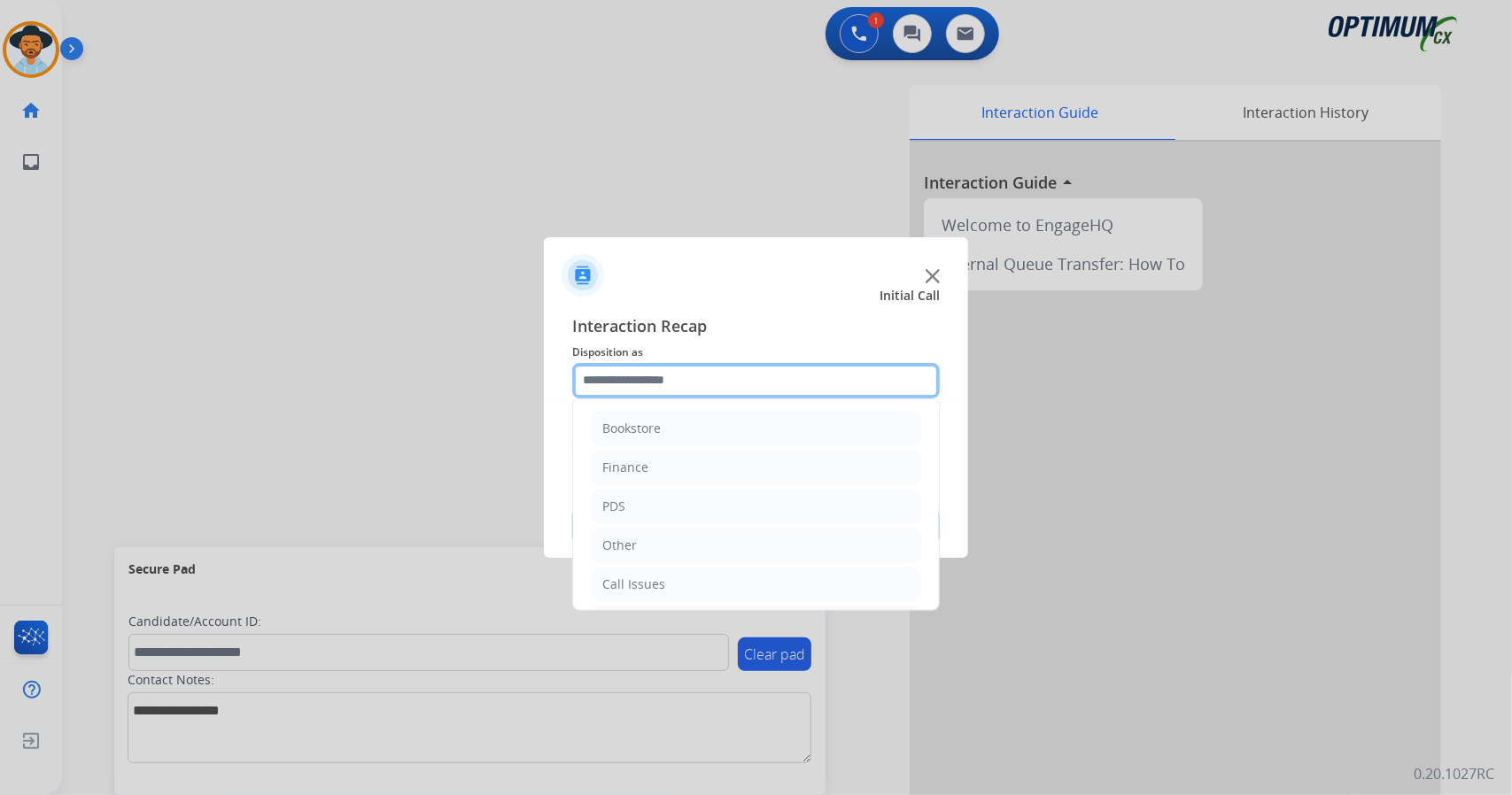
click at [636, 378] on input "text" at bounding box center [756, 380] width 367 height 35
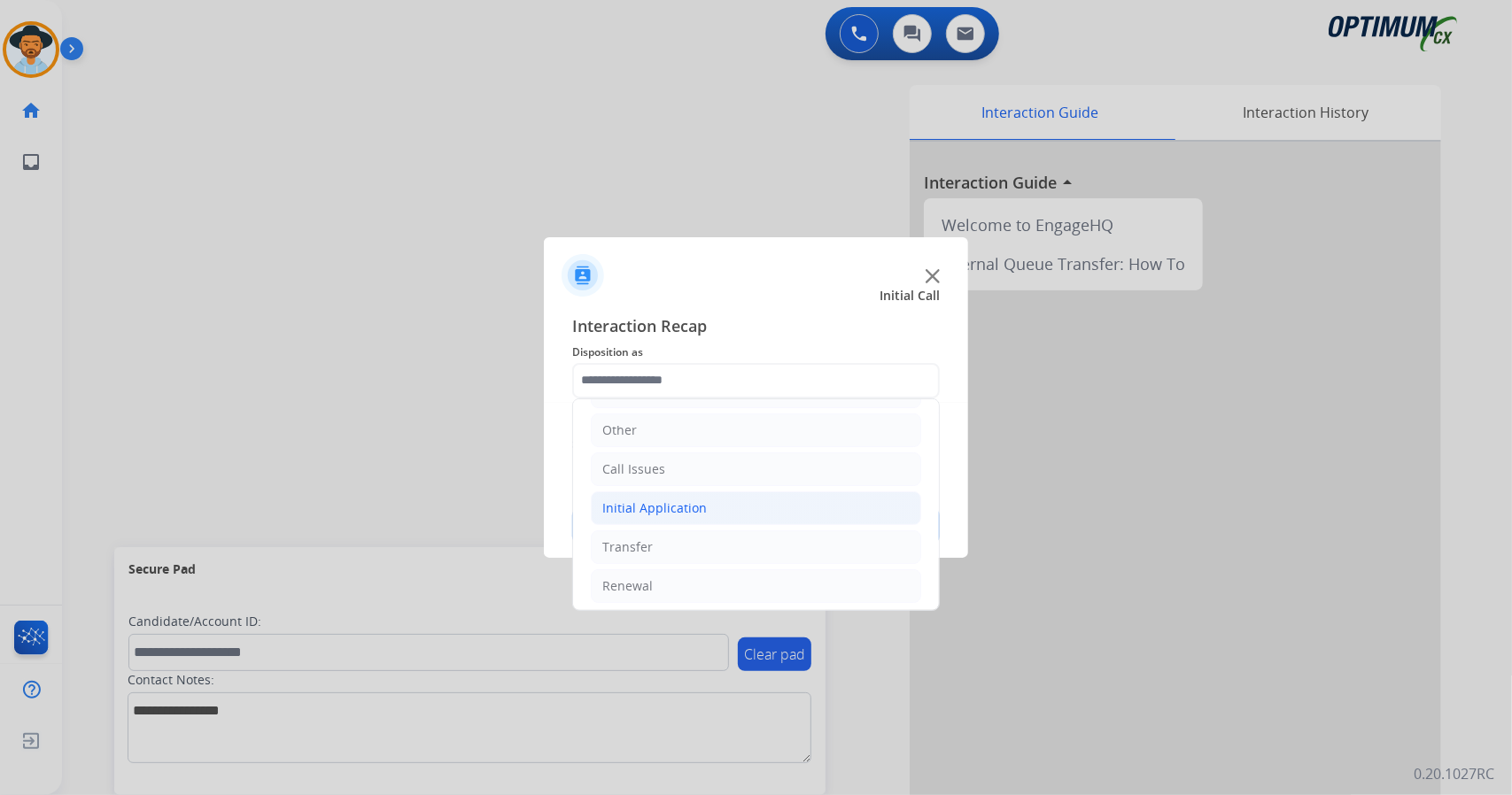
click at [707, 500] on li "Initial Application" at bounding box center [756, 508] width 330 height 33
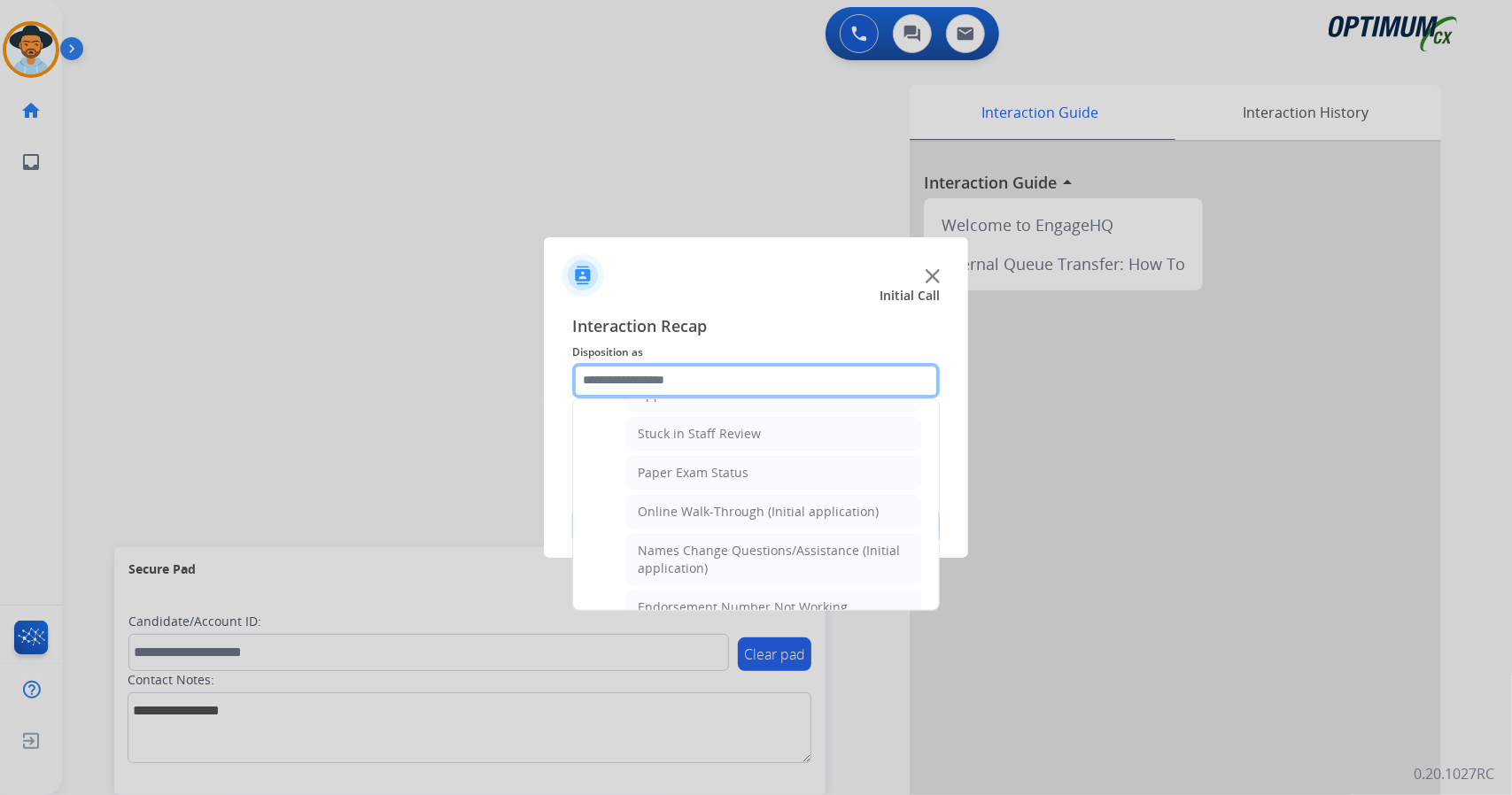
scroll to position [313, 0]
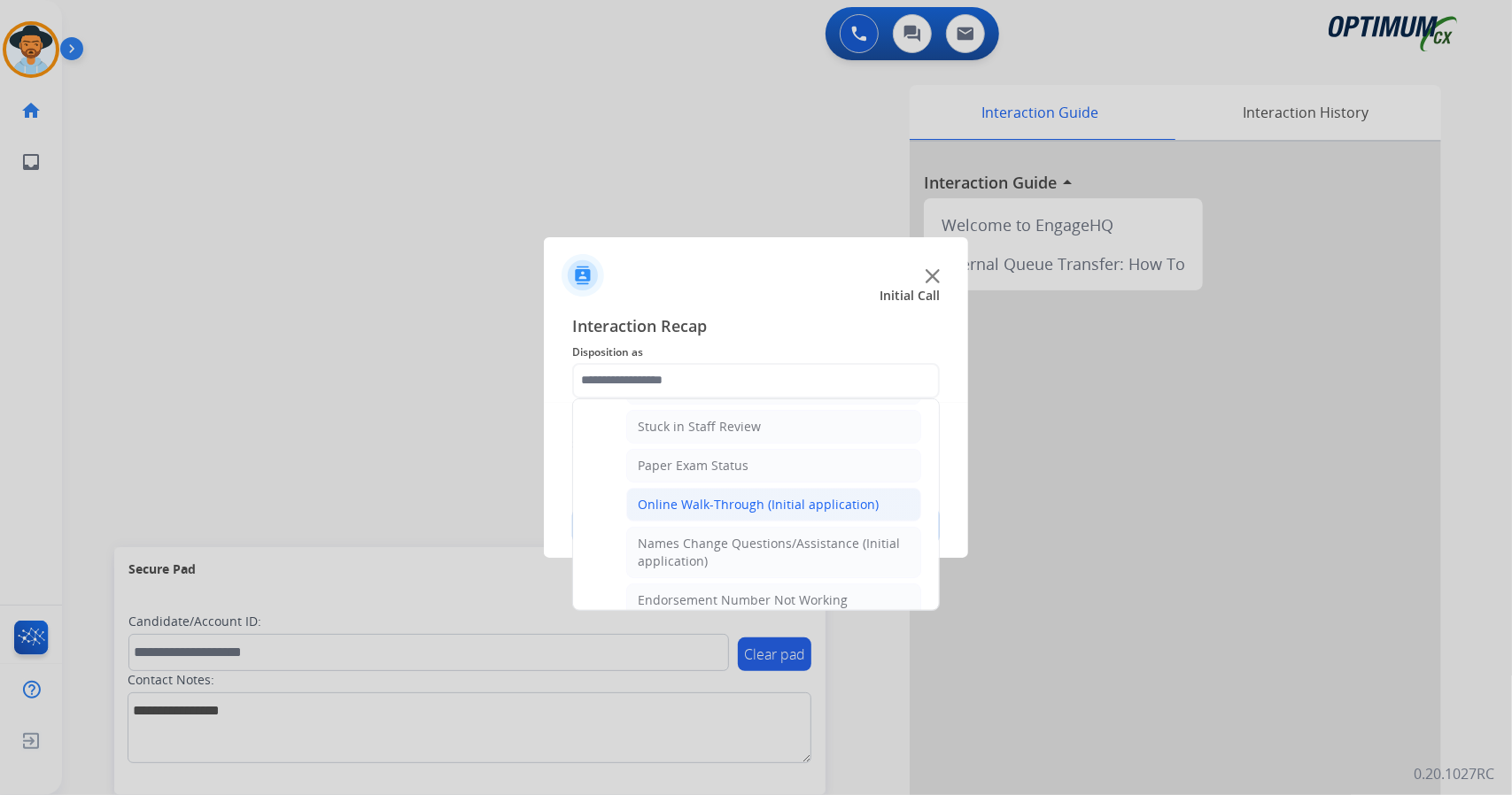
click at [707, 496] on div "Online Walk-Through (Initial application)" at bounding box center [758, 505] width 241 height 18
type input "**********"
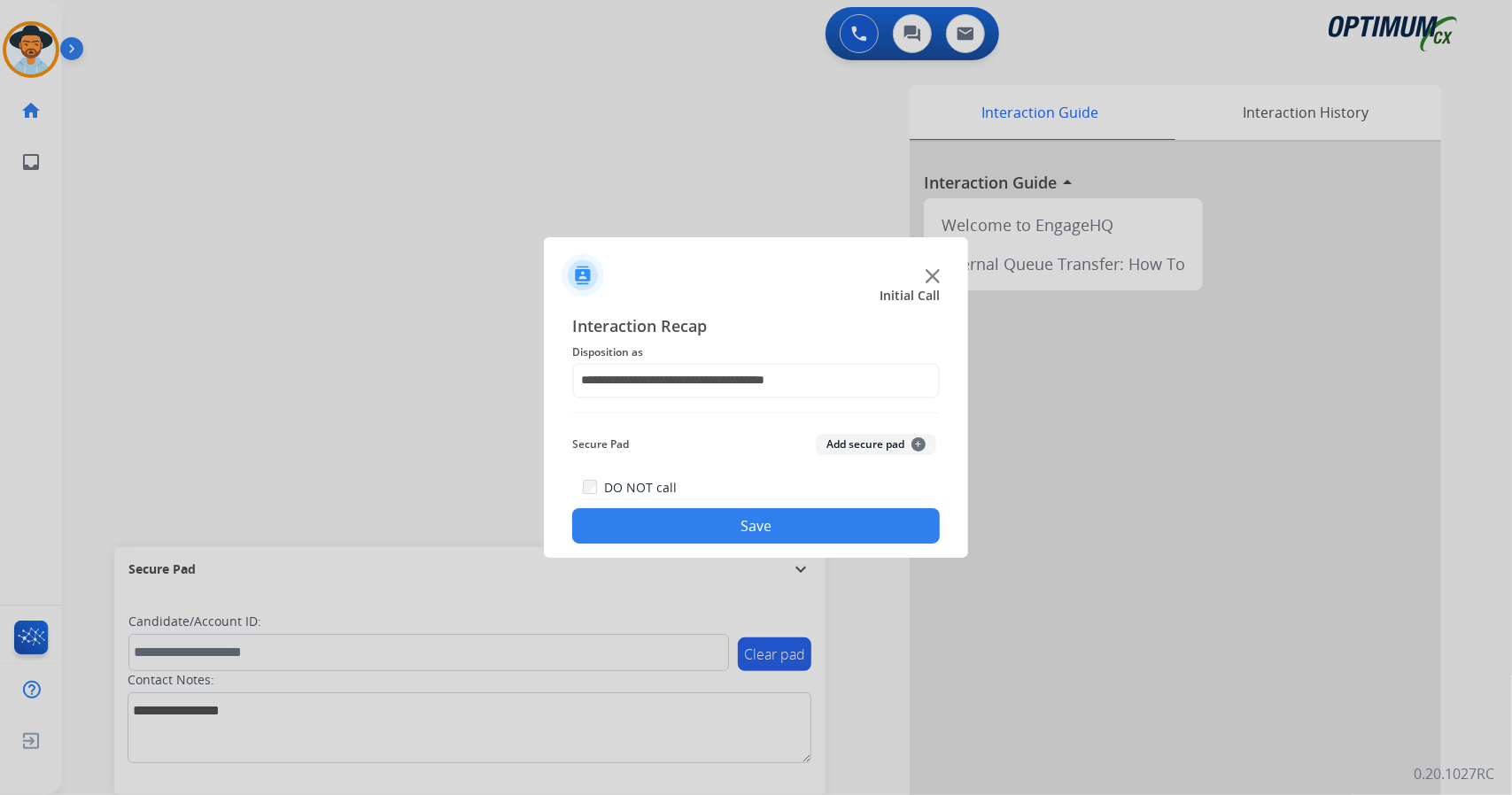
click at [718, 526] on button "Save" at bounding box center [756, 525] width 367 height 35
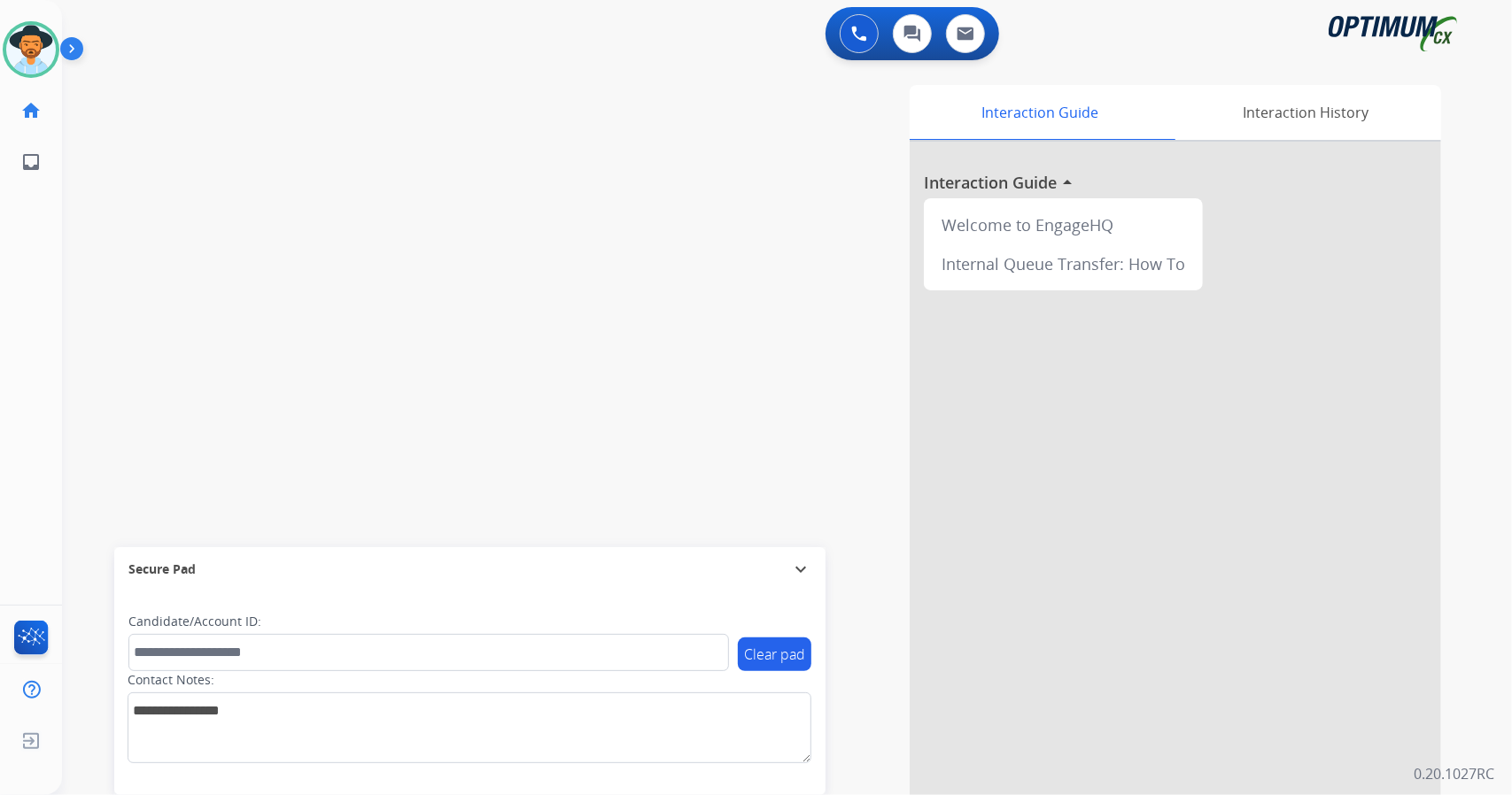
click at [94, 381] on div "swap_horiz Break voice bridge close_fullscreen Connect 3-Way Call merge_type Se…" at bounding box center [766, 433] width 1408 height 739
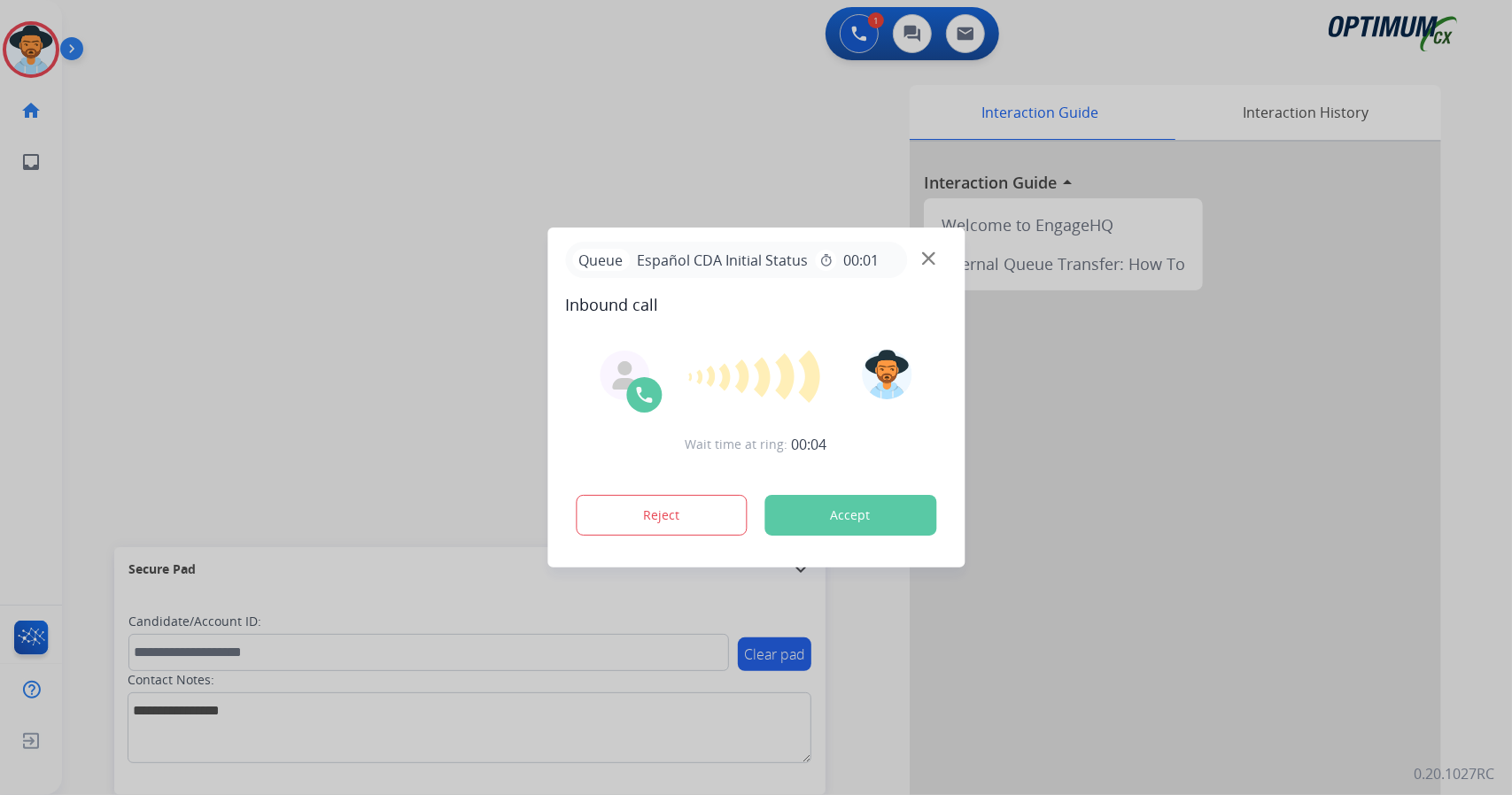
click at [106, 375] on div at bounding box center [756, 397] width 1512 height 795
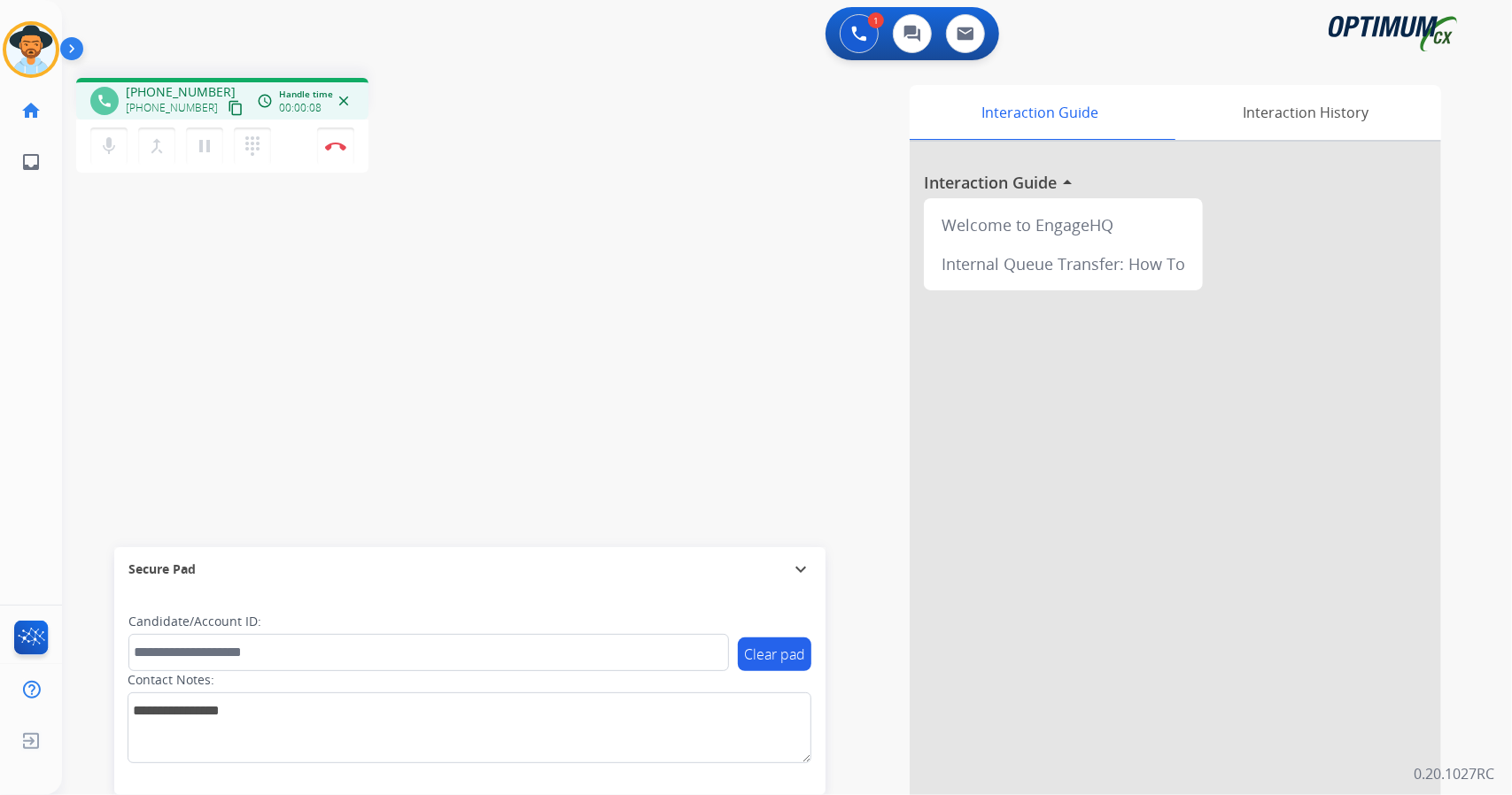
click at [160, 294] on div "phone [PHONE_NUMBER] [PHONE_NUMBER] content_copy access_time Call metrics Queue…" at bounding box center [766, 433] width 1408 height 739
click at [498, 184] on div "phone [PHONE_NUMBER] [PHONE_NUMBER] content_copy access_time Call metrics Queue…" at bounding box center [766, 433] width 1408 height 739
click at [131, 260] on div "phone [PHONE_NUMBER] [PHONE_NUMBER] content_copy access_time Call metrics Queue…" at bounding box center [766, 433] width 1408 height 739
click at [338, 144] on img at bounding box center [336, 146] width 22 height 9
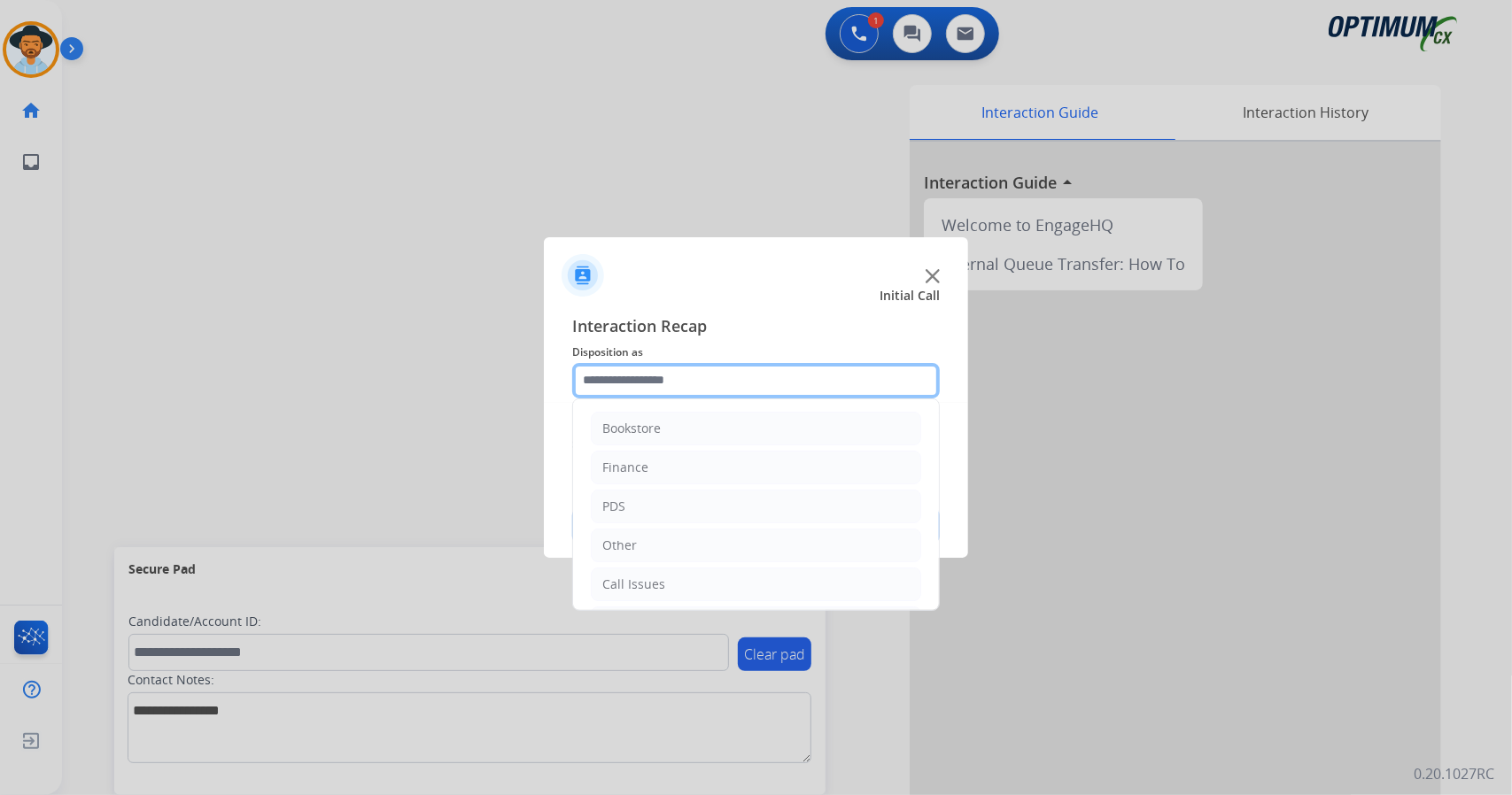
click at [682, 377] on input "text" at bounding box center [756, 380] width 367 height 35
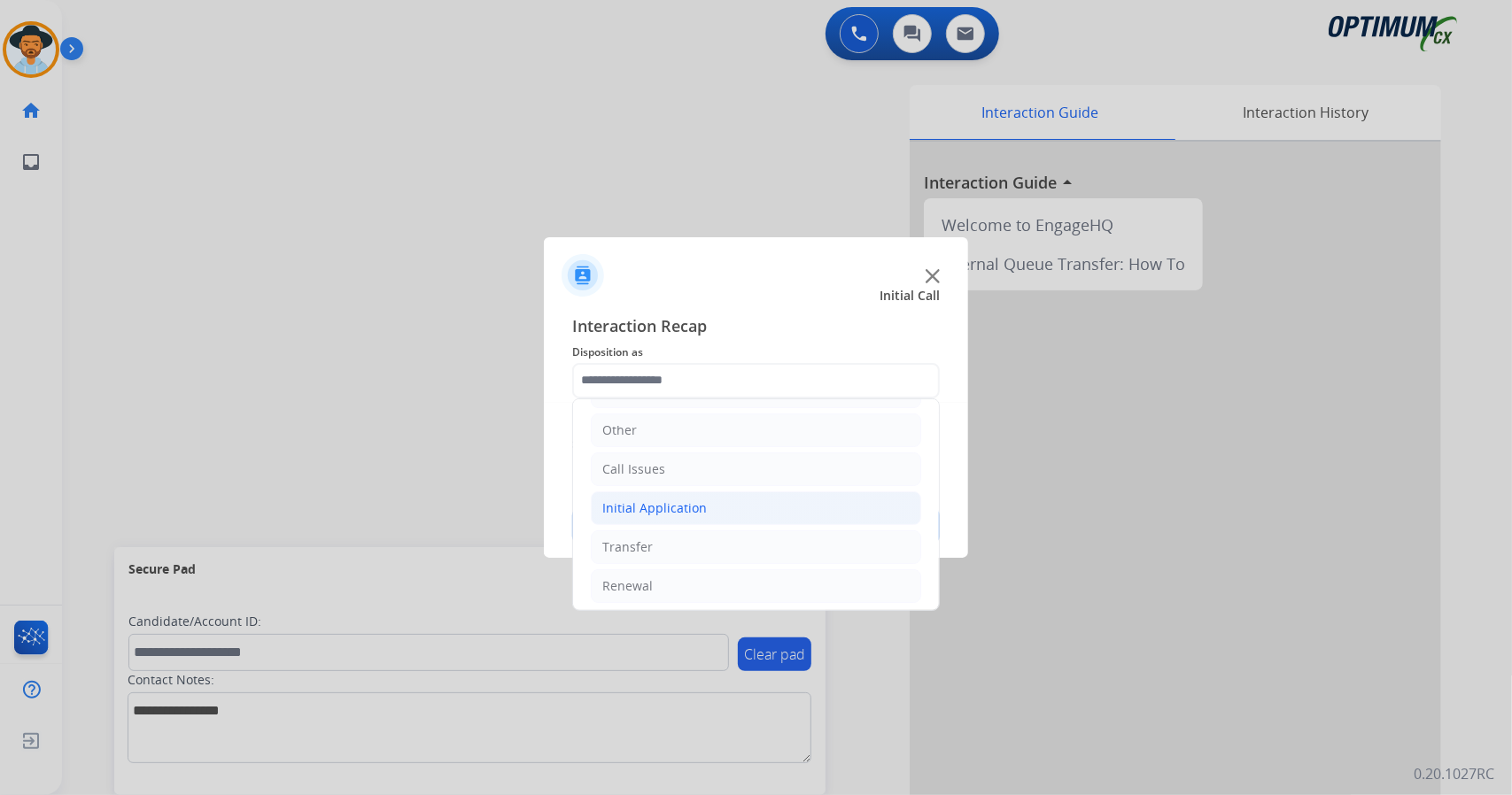
click at [698, 516] on li "Initial Application" at bounding box center [756, 508] width 330 height 33
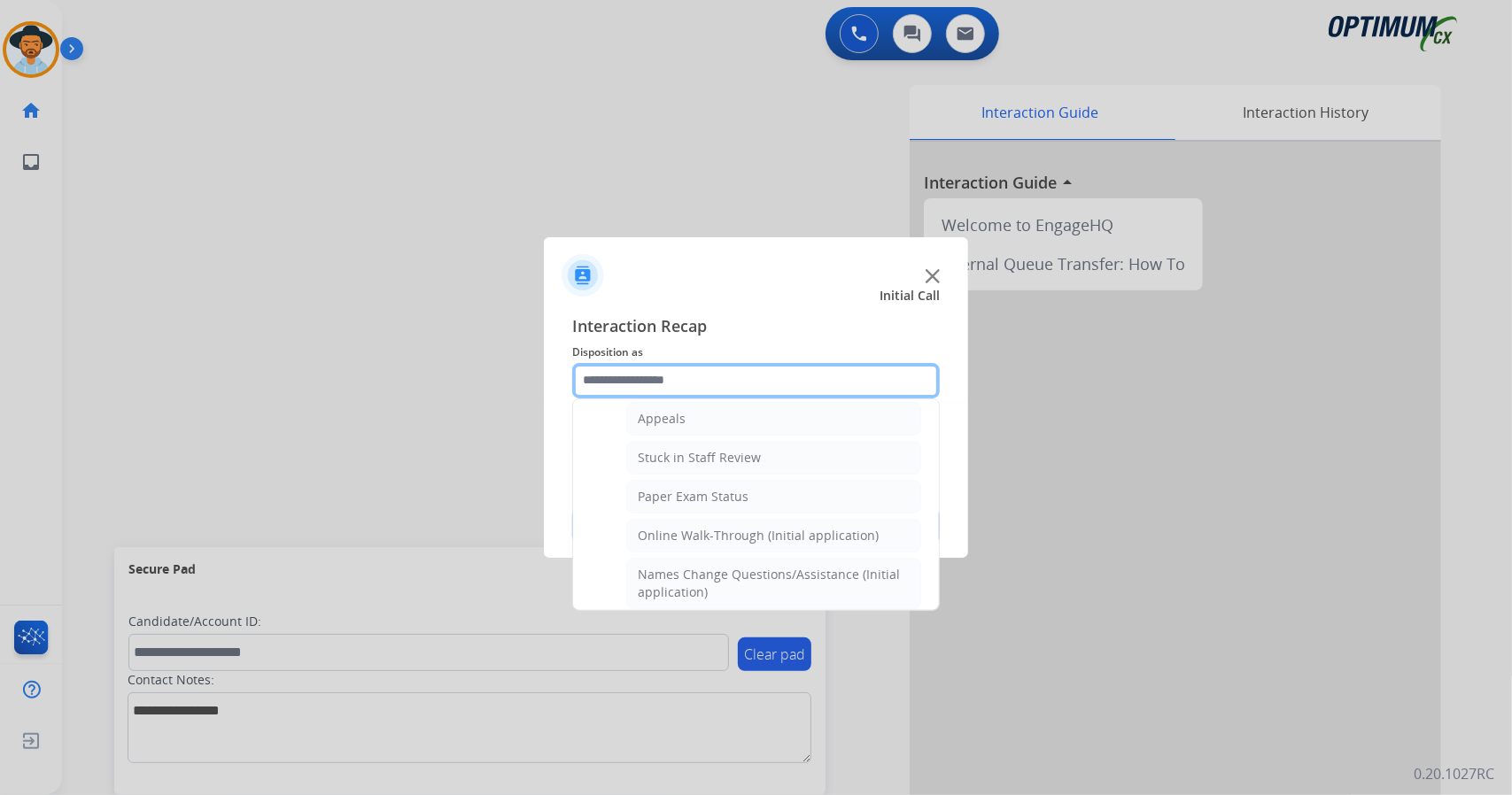
scroll to position [294, 0]
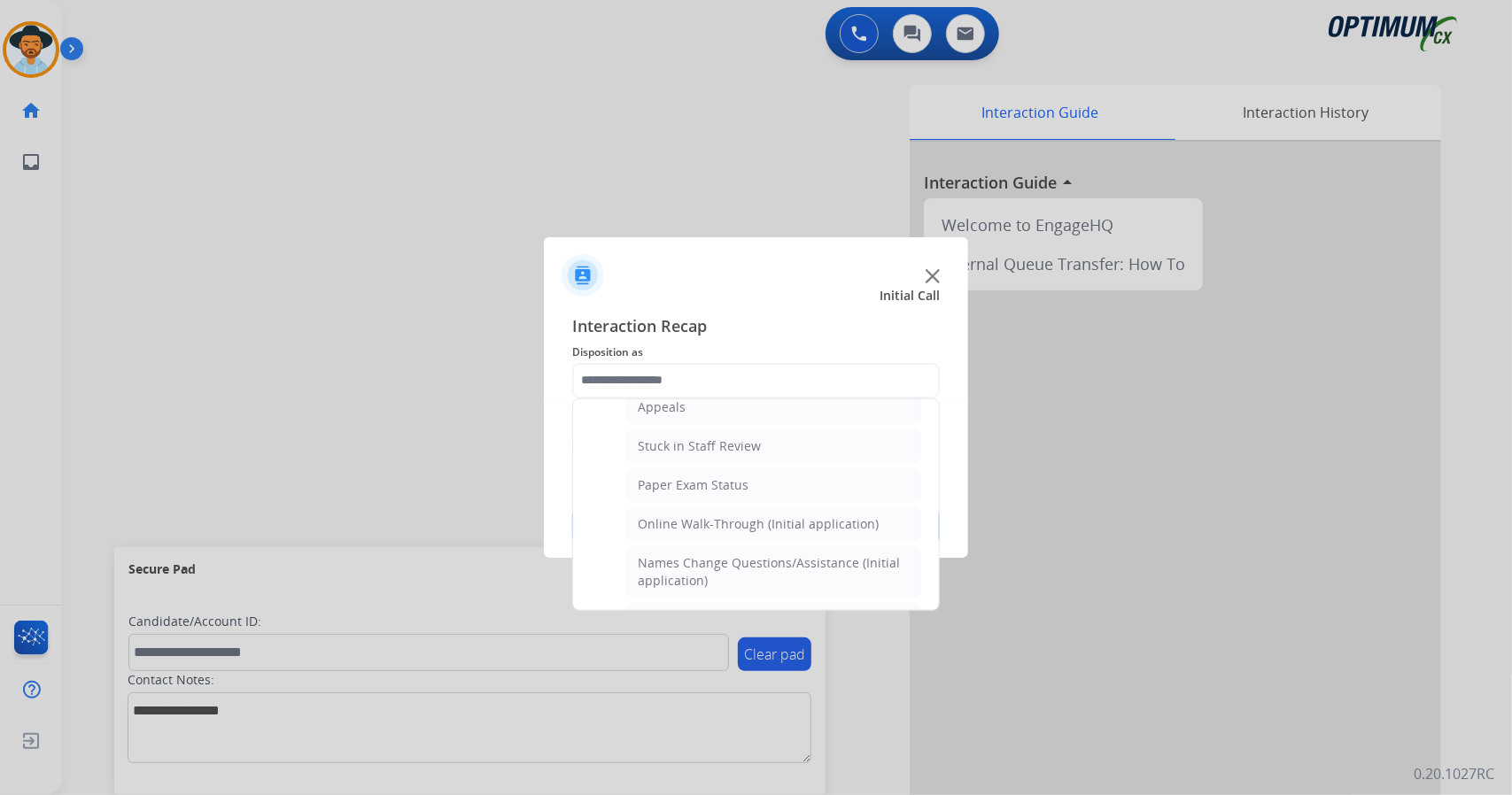
click at [698, 516] on div "Online Walk-Through (Initial application)" at bounding box center [758, 524] width 241 height 18
type input "**********"
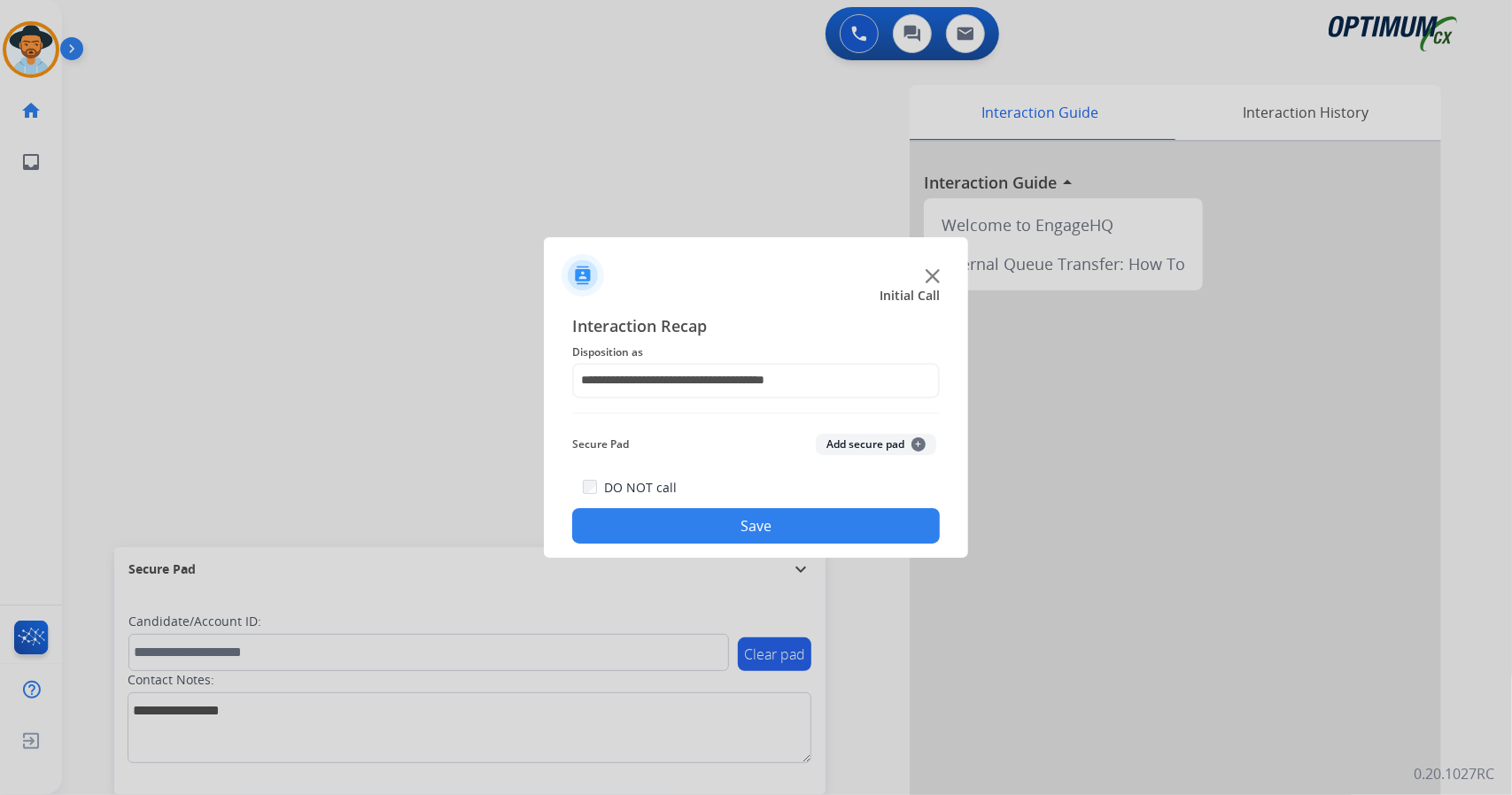
click at [698, 516] on button "Save" at bounding box center [756, 525] width 367 height 35
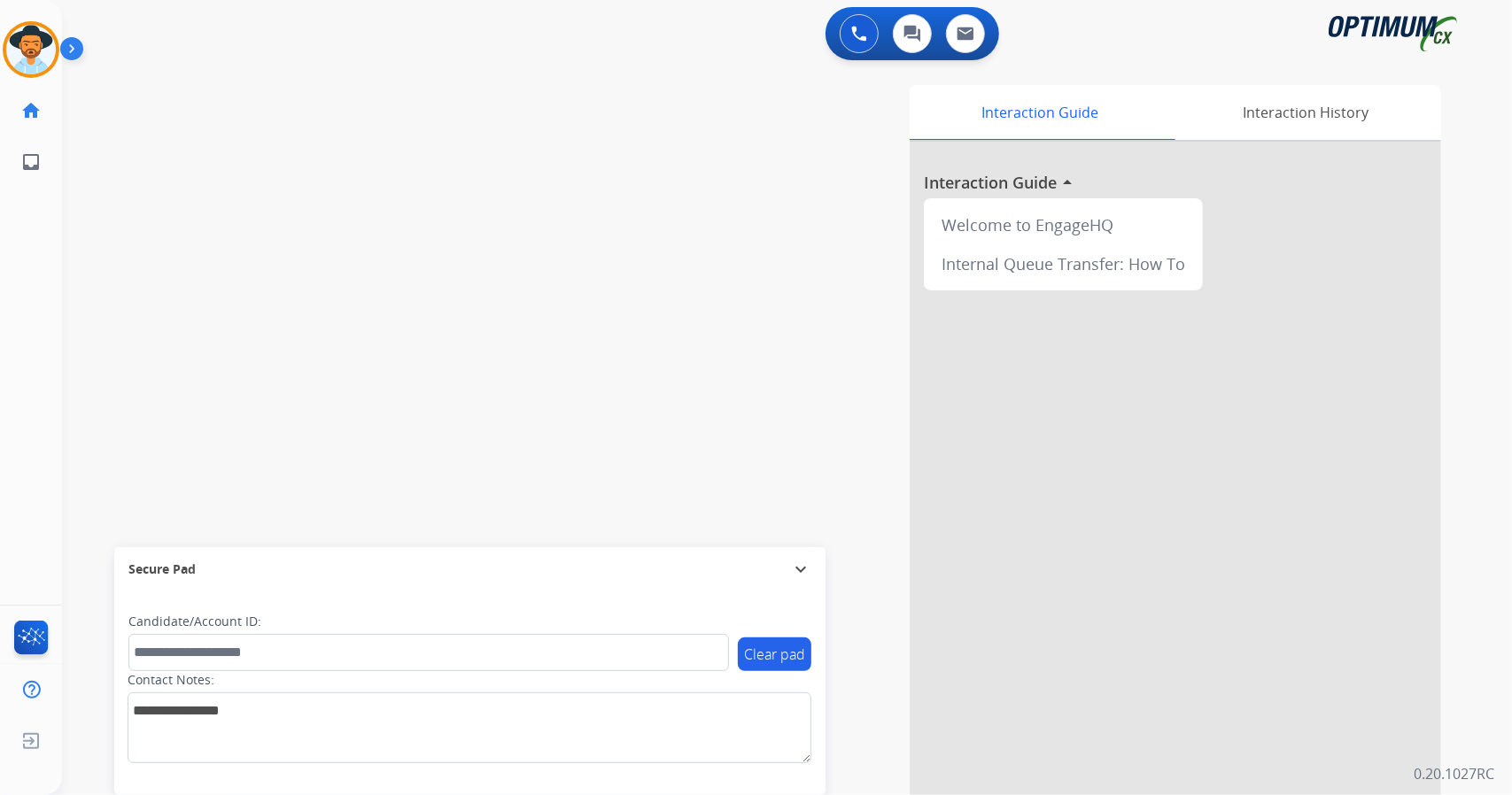
click at [698, 516] on div "Interaction Guide Interaction History Interaction Guide arrow_drop_up Welcome t…" at bounding box center [1003, 443] width 877 height 717
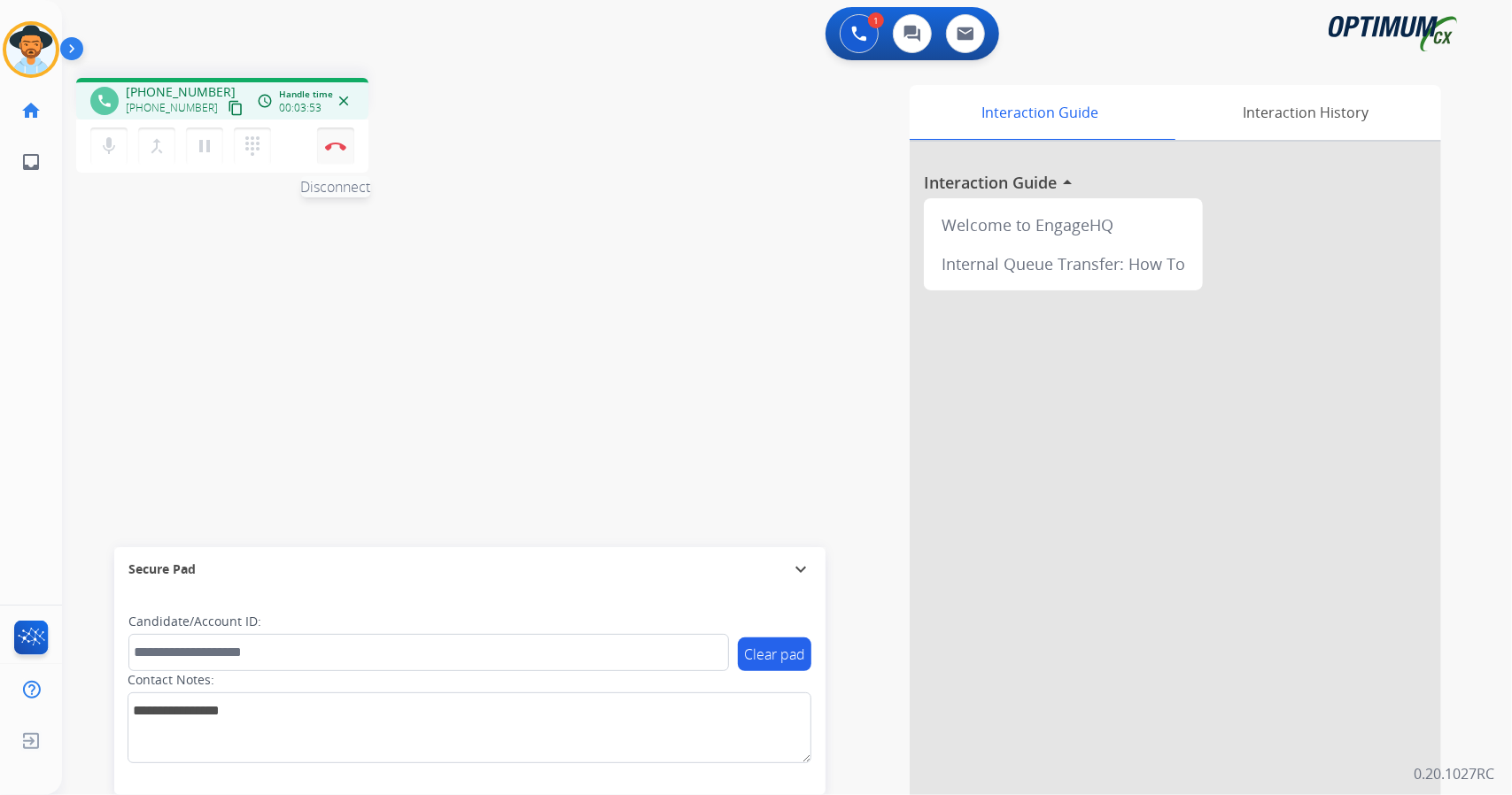
click at [343, 145] on img at bounding box center [336, 146] width 22 height 9
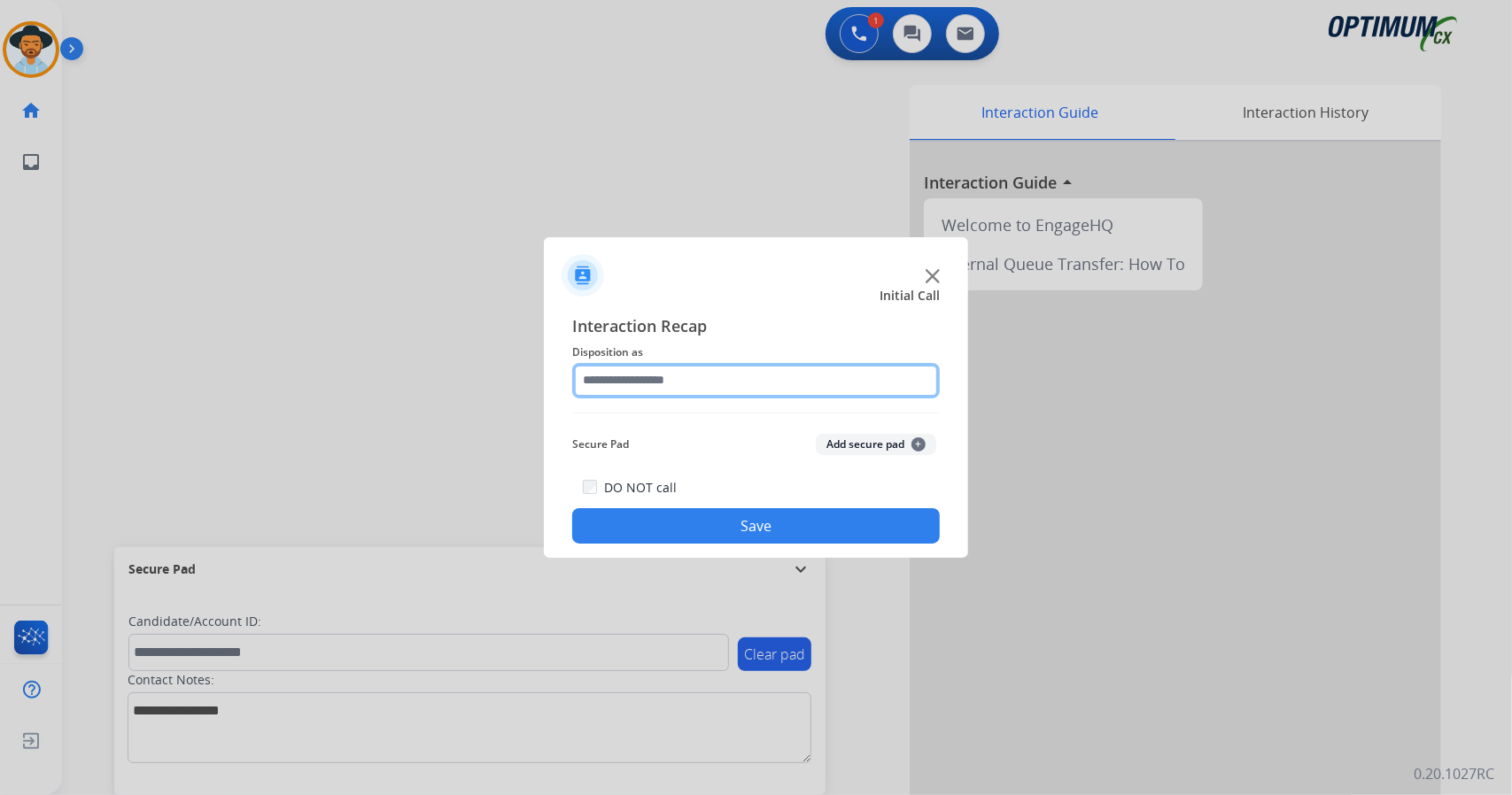
click at [749, 385] on input "text" at bounding box center [756, 380] width 367 height 35
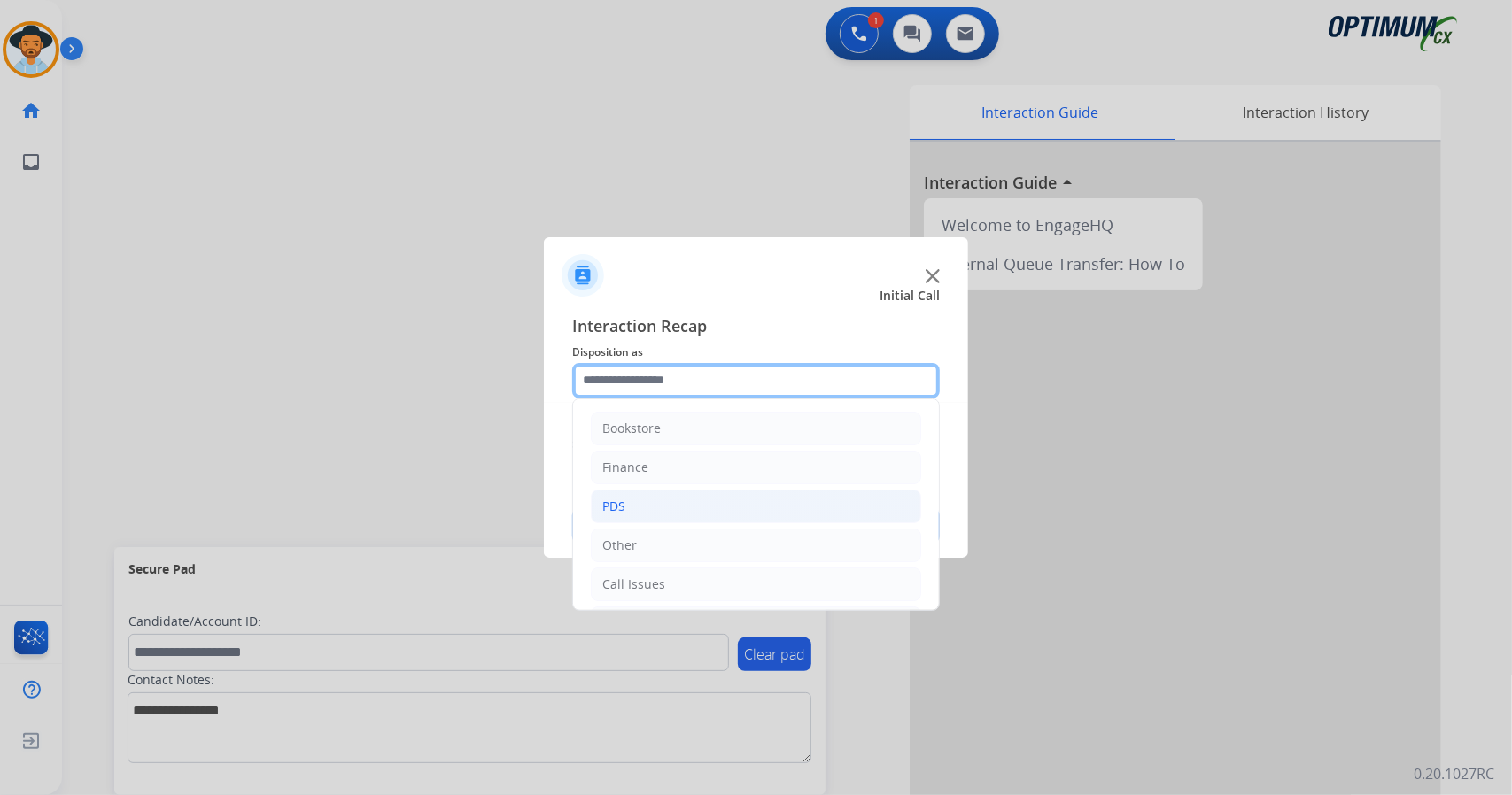
scroll to position [116, 0]
click at [668, 507] on div "Initial Application" at bounding box center [654, 509] width 105 height 18
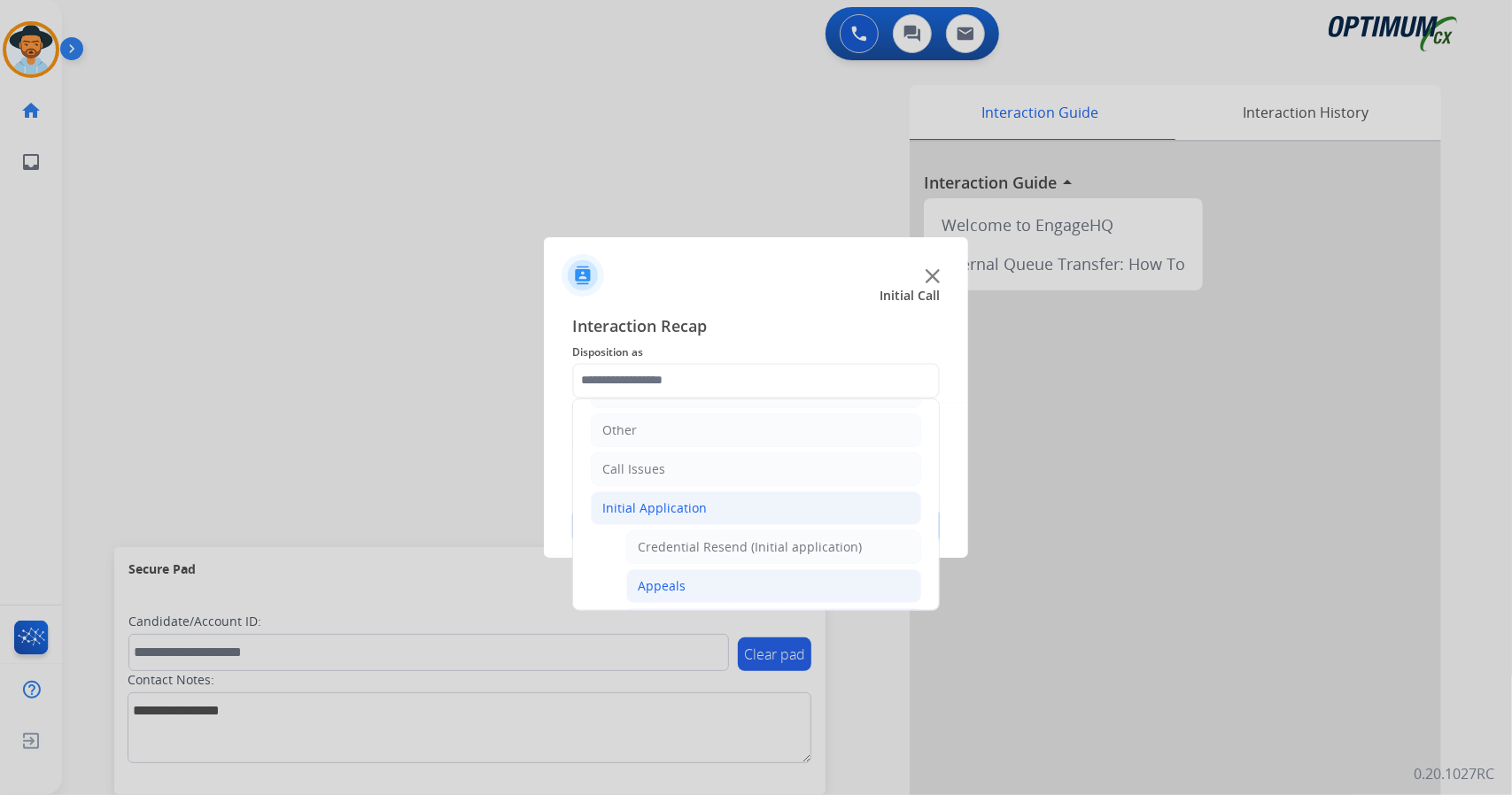
click at [686, 578] on li "Appeals" at bounding box center [774, 586] width 295 height 33
type input "*******"
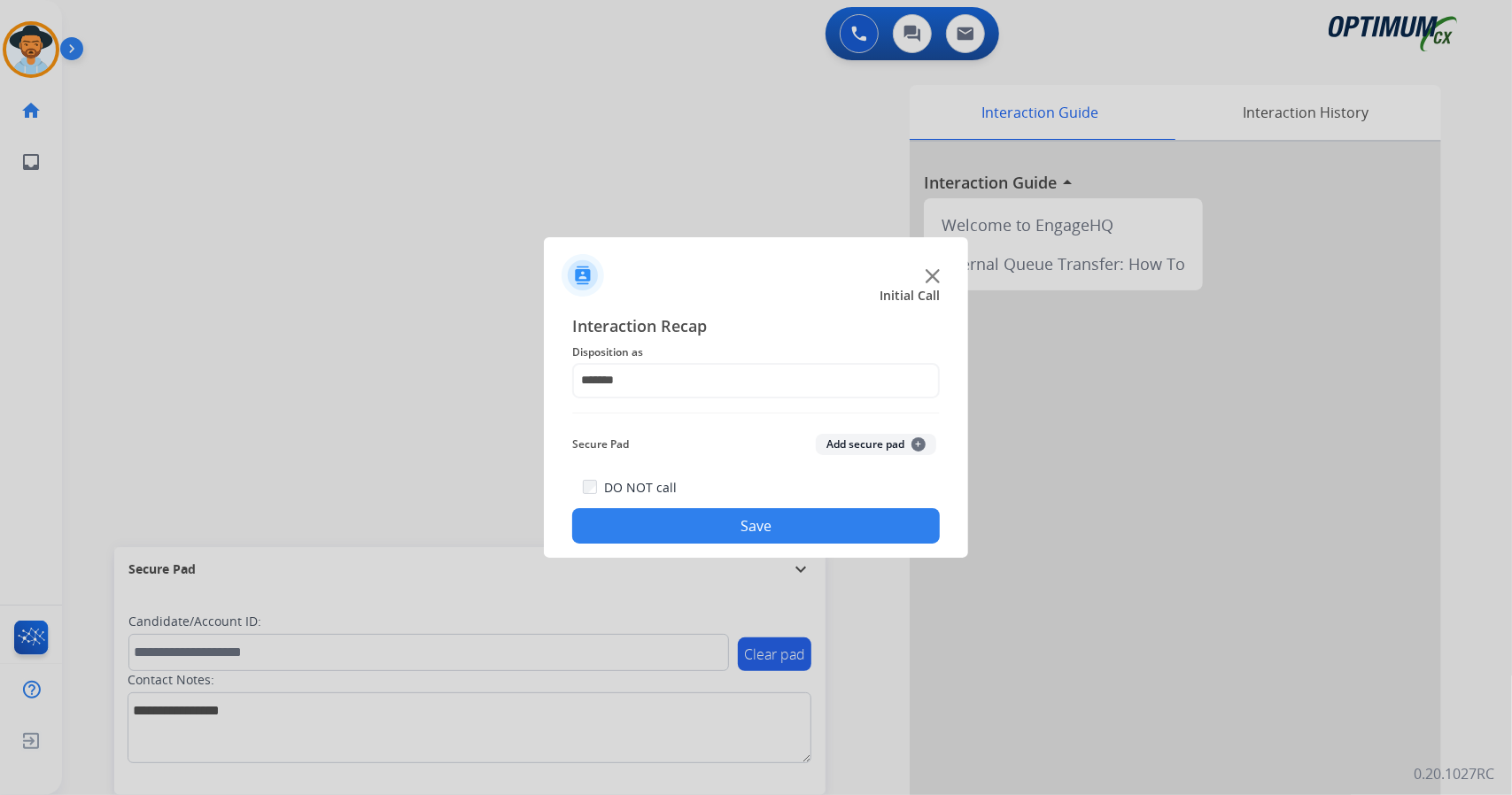
click at [664, 523] on button "Save" at bounding box center [756, 525] width 367 height 35
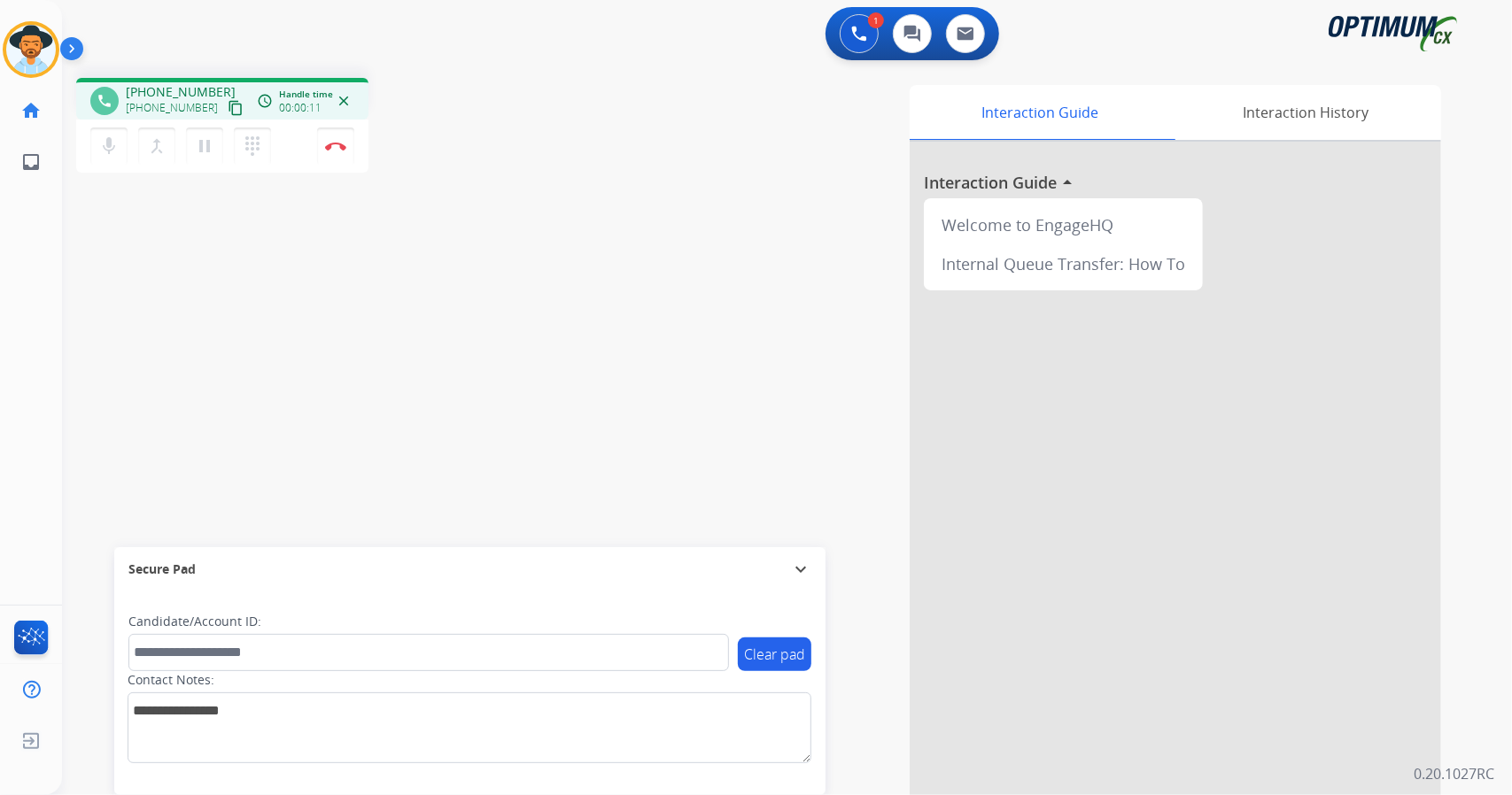
drag, startPoint x: 434, startPoint y: 31, endPoint x: 730, endPoint y: 325, distance: 417.2
click at [730, 325] on div "Interaction Guide Interaction History Interaction Guide arrow_drop_up Welcome t…" at bounding box center [1003, 443] width 877 height 717
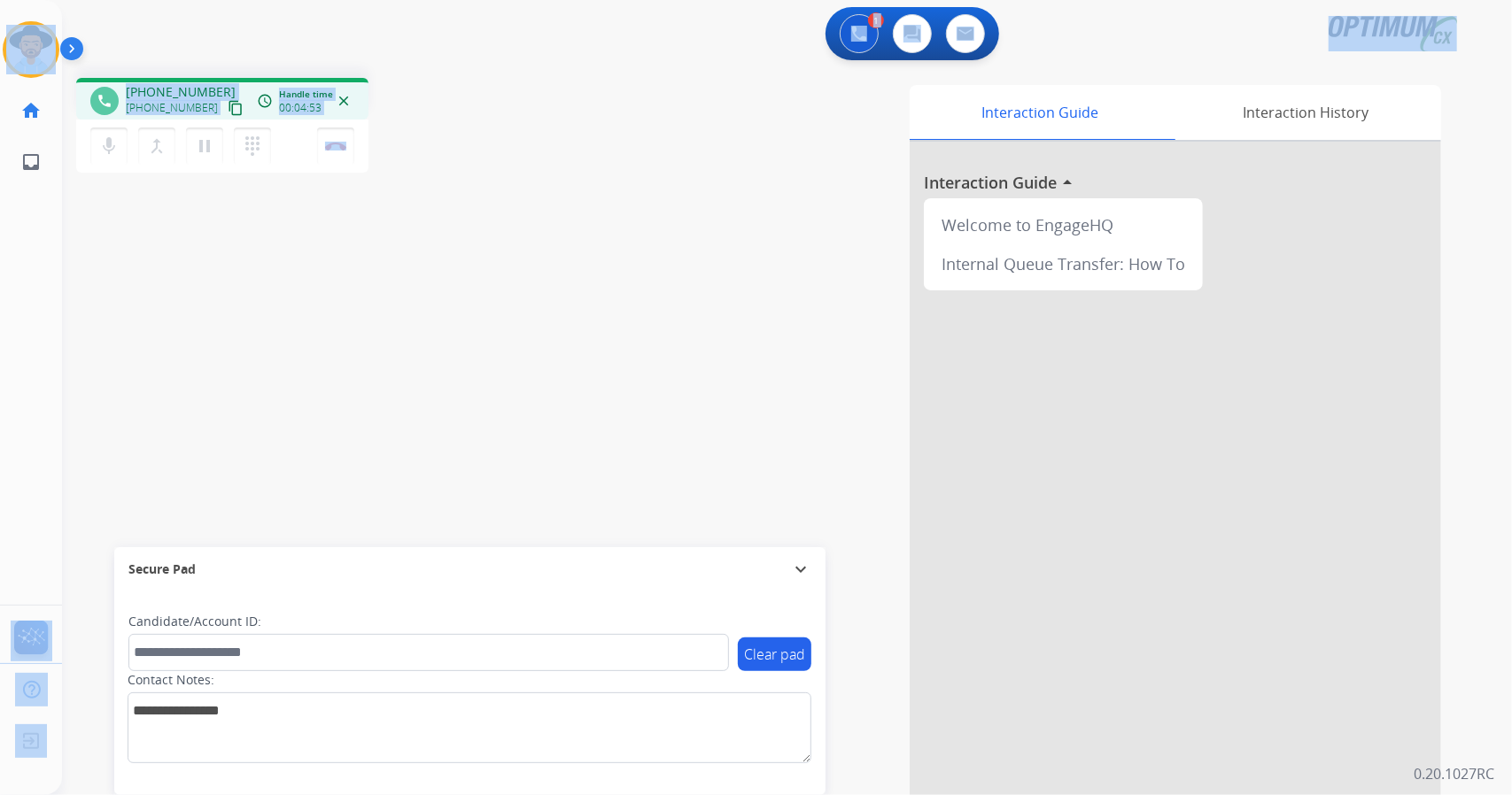
drag, startPoint x: 433, startPoint y: 142, endPoint x: 0, endPoint y: -6, distance: 457.6
click at [0, 0] on html "Outbound call Quit Outbound call Quit Schedule interaction + Add to my list Cus…" at bounding box center [756, 397] width 1512 height 795
click at [208, 20] on div "1 Voice Interactions 0 Chat Interactions 0 Email Interactions" at bounding box center [776, 35] width 1387 height 57
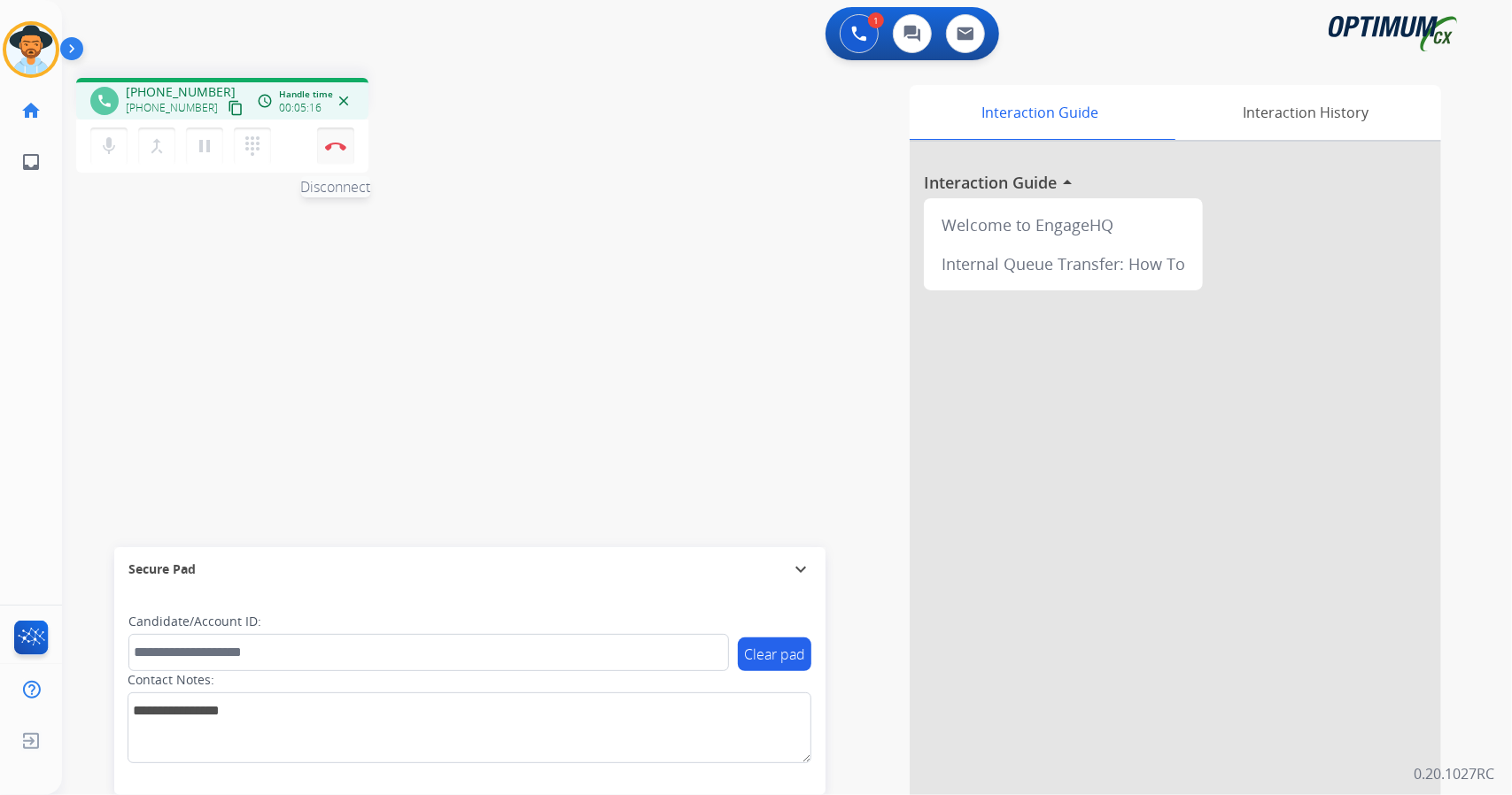
click at [335, 146] on img at bounding box center [336, 146] width 22 height 9
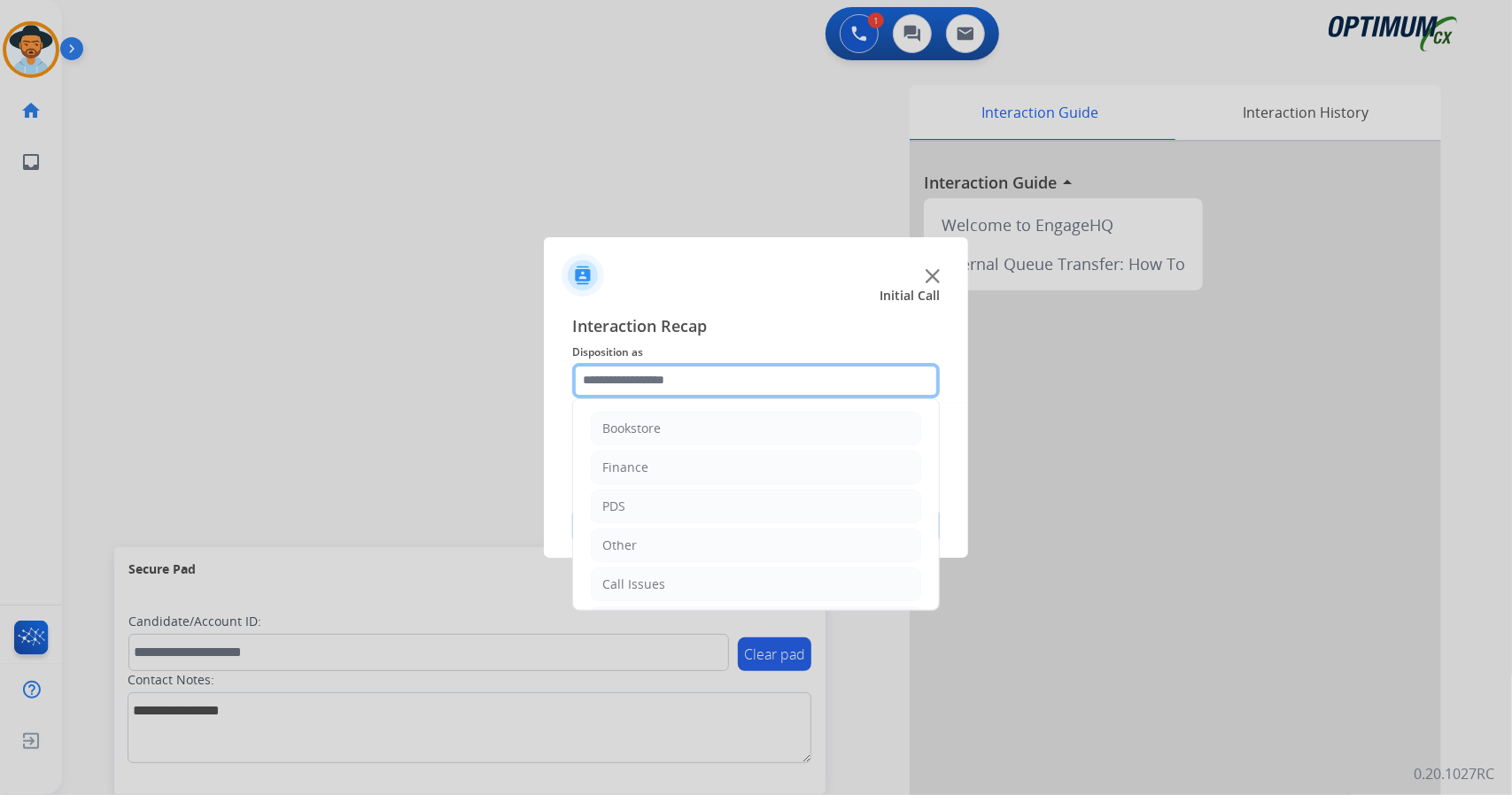
click at [741, 391] on input "text" at bounding box center [756, 380] width 367 height 35
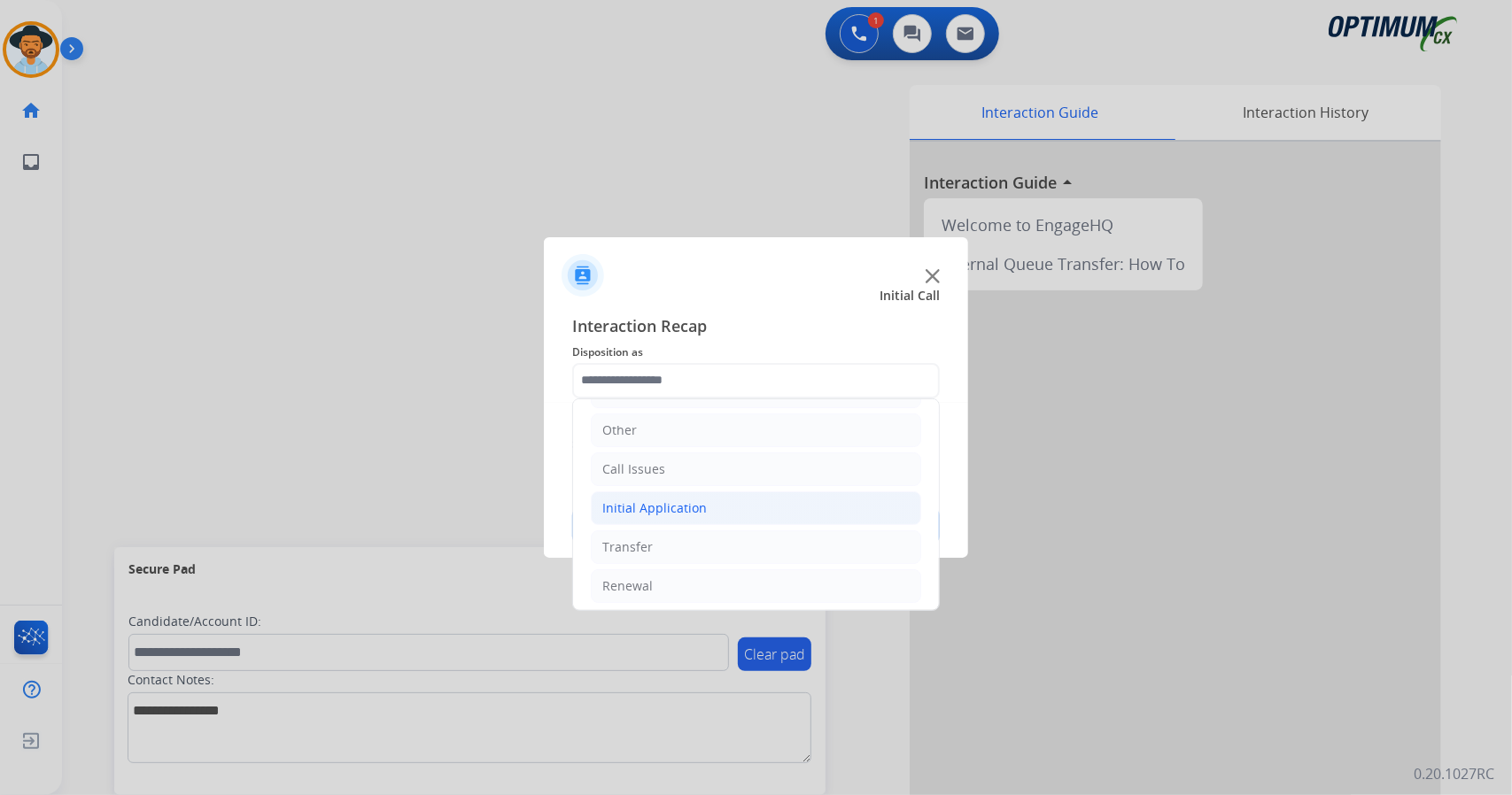
click at [679, 501] on div "Initial Application" at bounding box center [654, 509] width 105 height 18
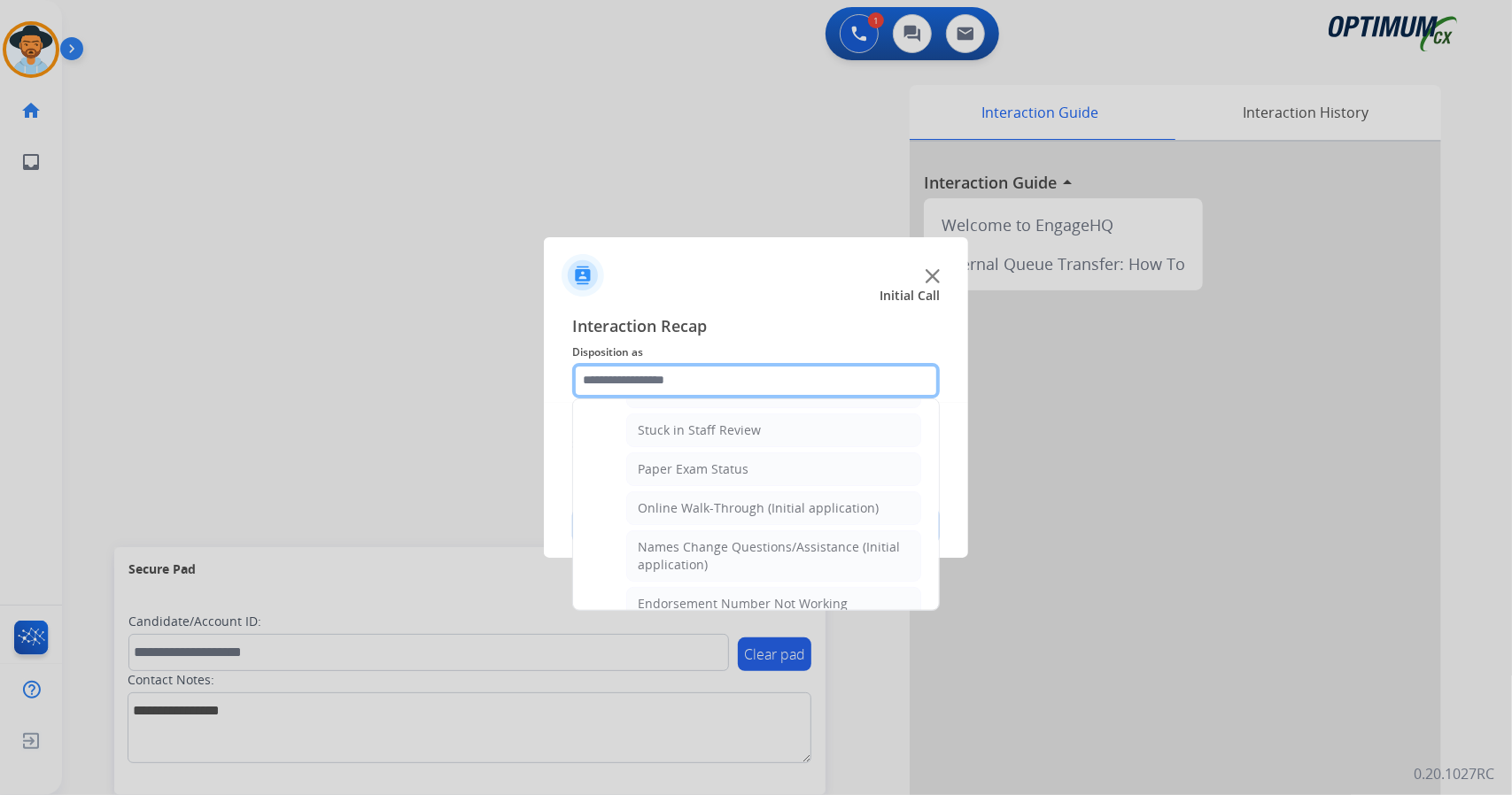
scroll to position [315, 0]
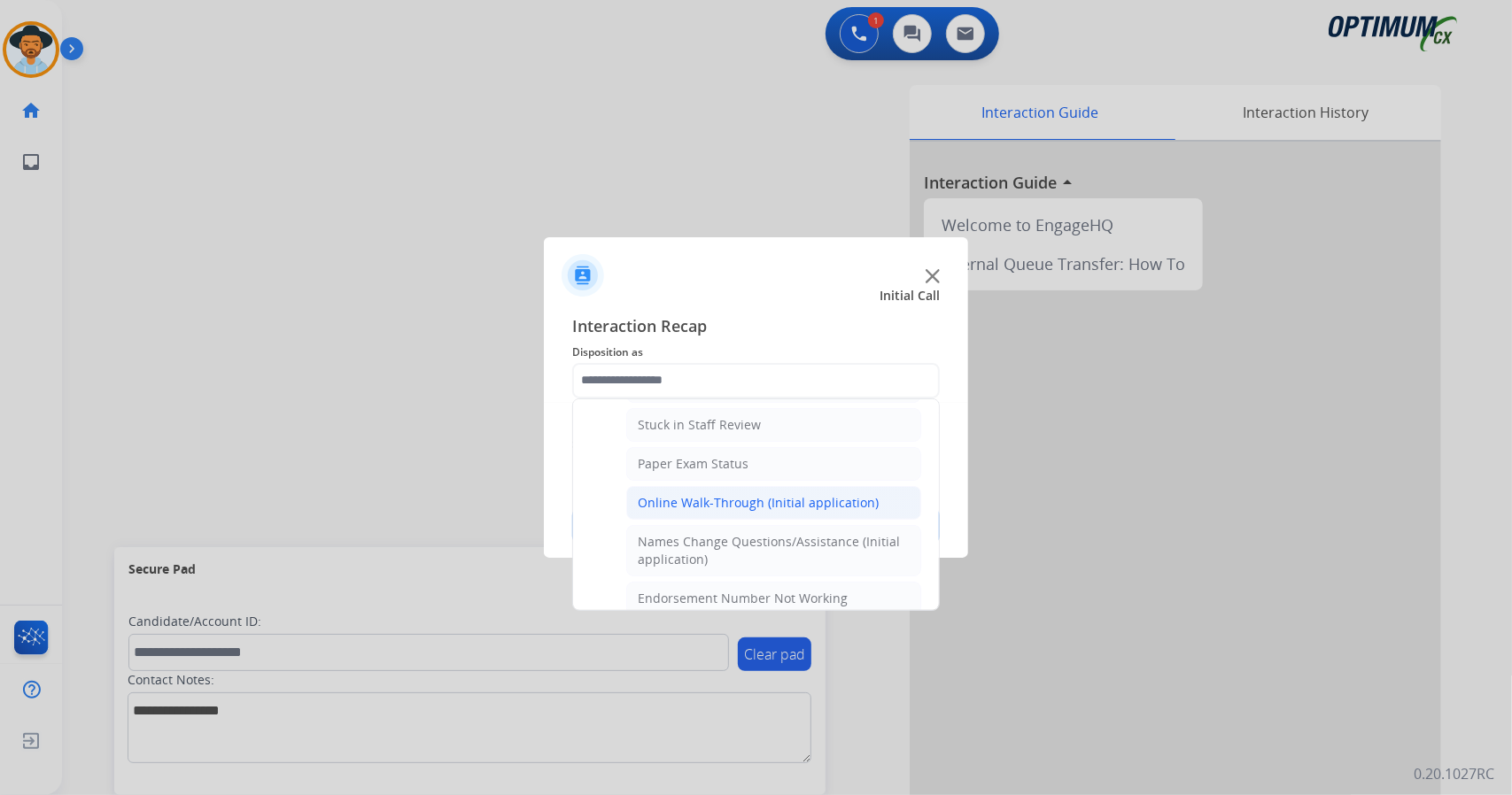
click at [727, 499] on div "Online Walk-Through (Initial application)" at bounding box center [758, 504] width 241 height 18
type input "**********"
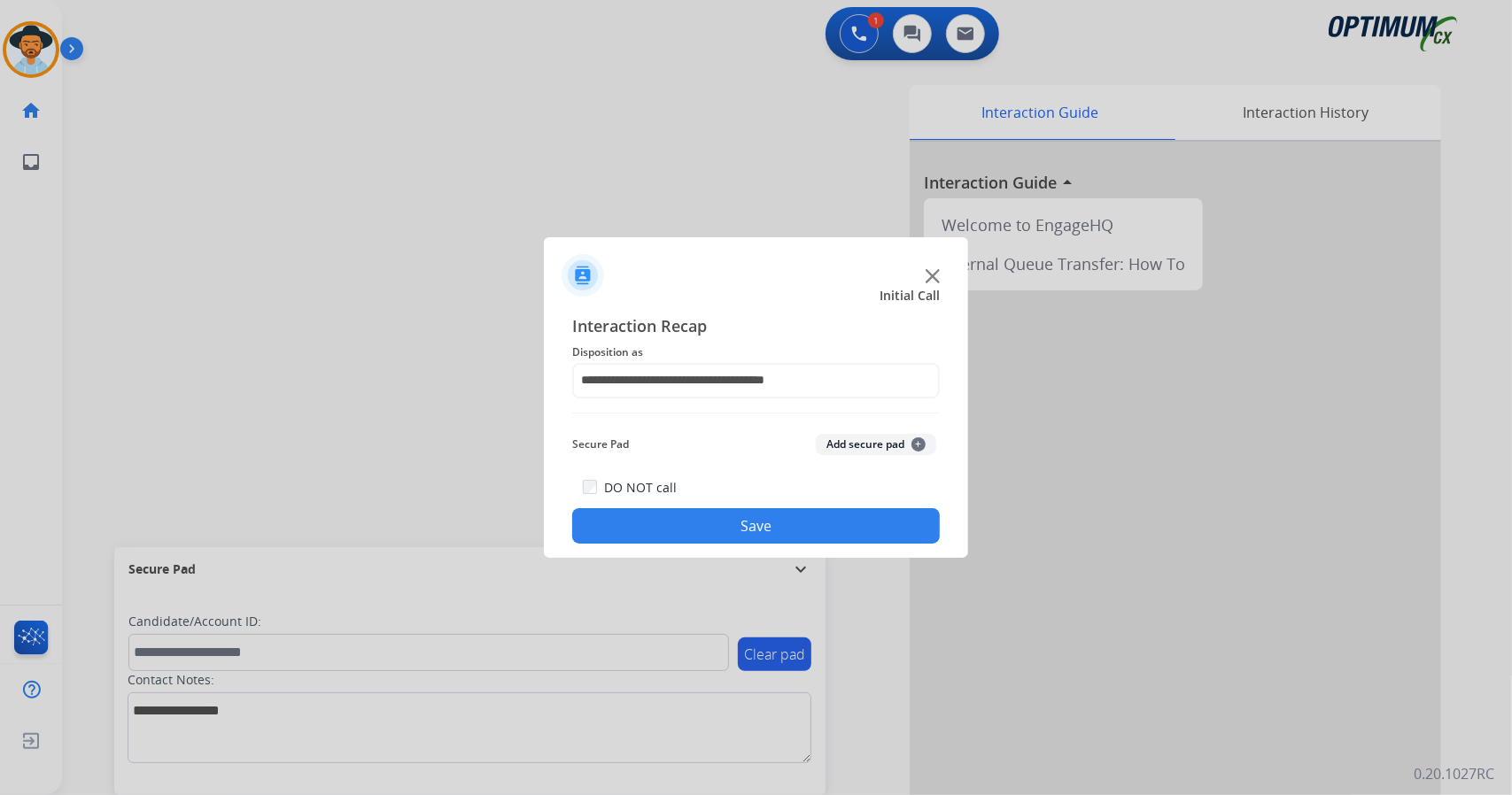
click at [748, 537] on button "Save" at bounding box center [756, 525] width 367 height 35
